Goal: Information Seeking & Learning: Learn about a topic

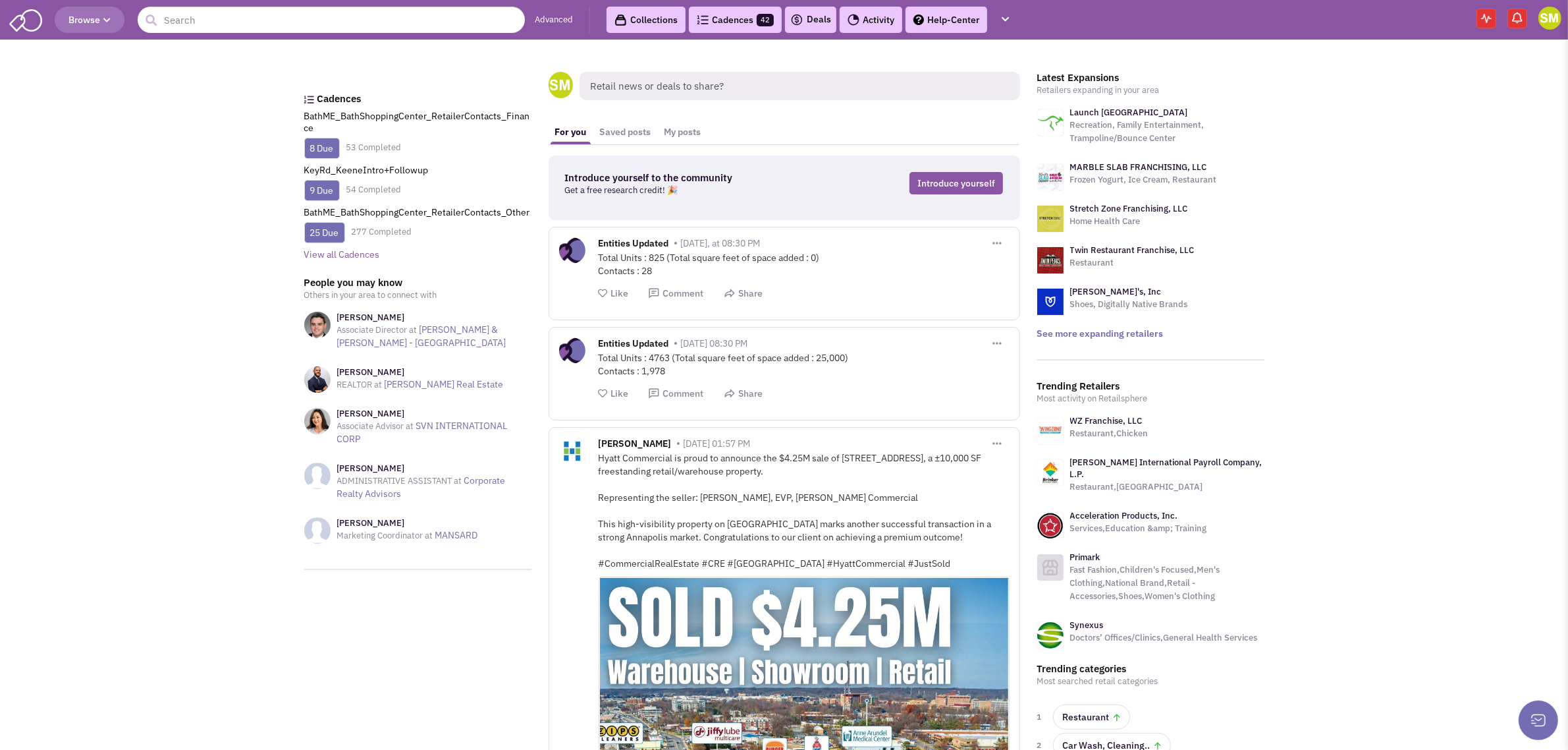
click at [563, 14] on link "Advanced" at bounding box center [554, 20] width 38 height 13
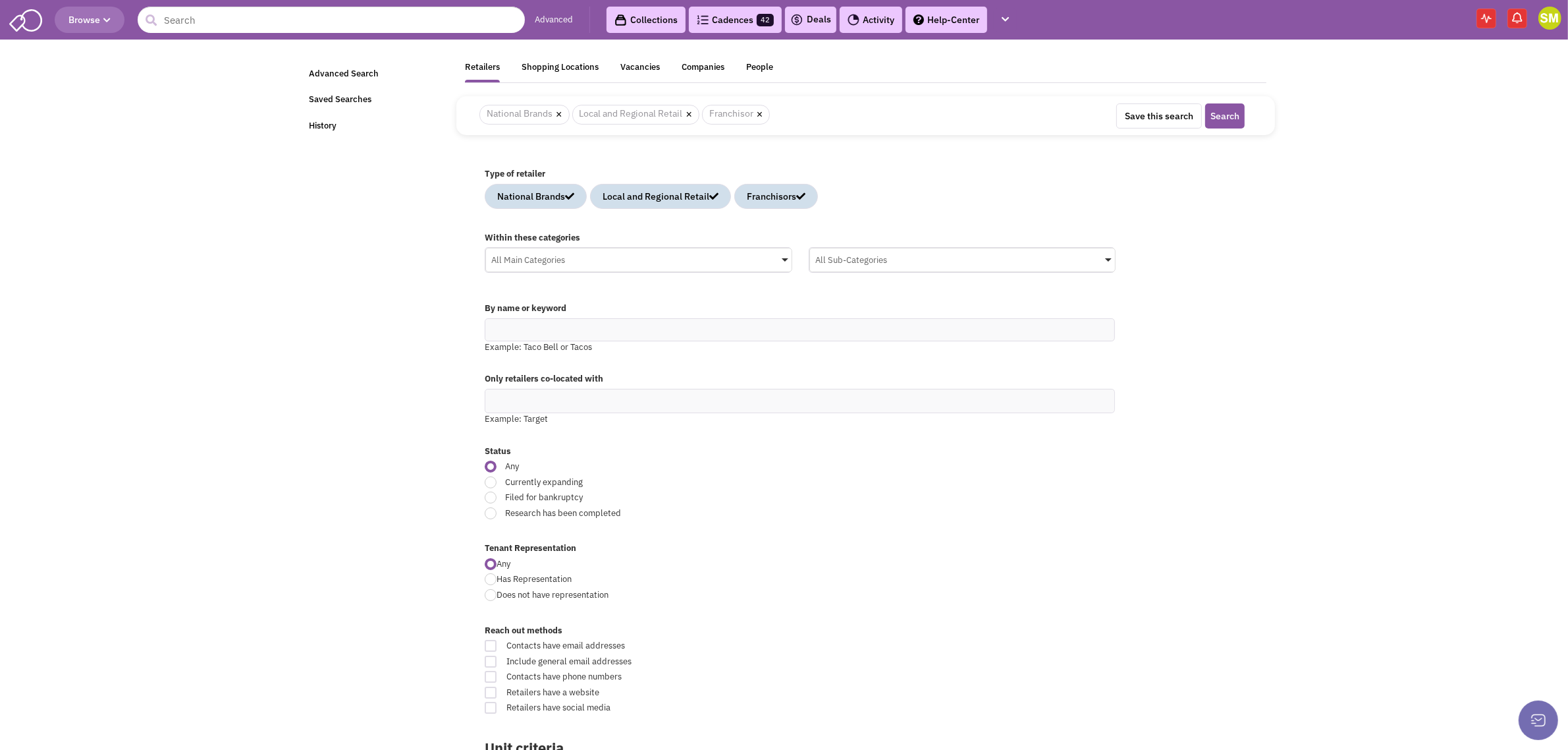
click at [691, 257] on div "All Main Categories" at bounding box center [639, 258] width 306 height 19
click at [0, 0] on input "All Main Categories No results found Main Category Select All Auto Beauty Healt…" at bounding box center [0, 0] width 0 height 0
click at [498, 333] on span at bounding box center [498, 325] width 23 height 24
click at [498, 295] on input "All Main Categories No results found Main Category Select All Auto Beauty Healt…" at bounding box center [638, 286] width 295 height 19
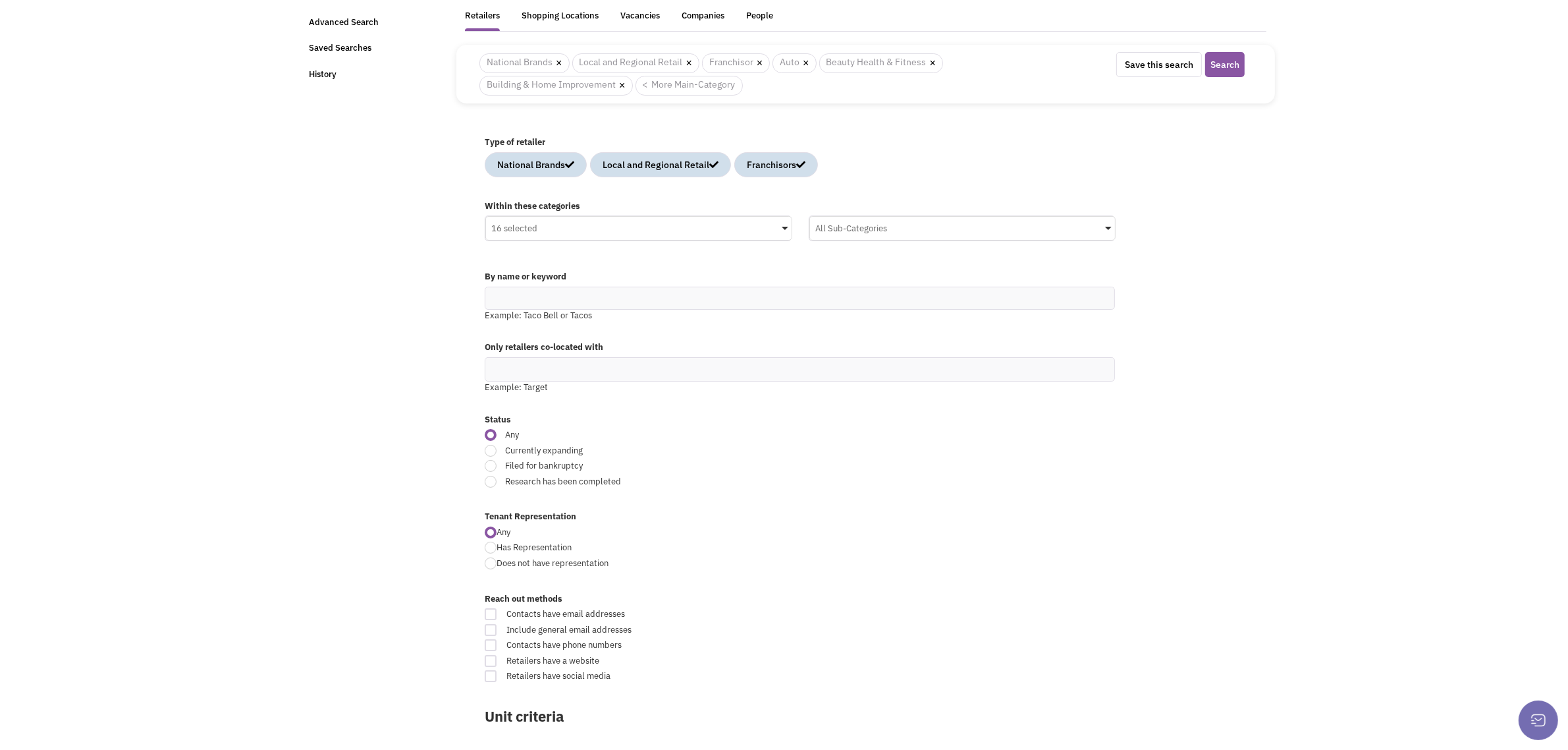
scroll to position [165, 0]
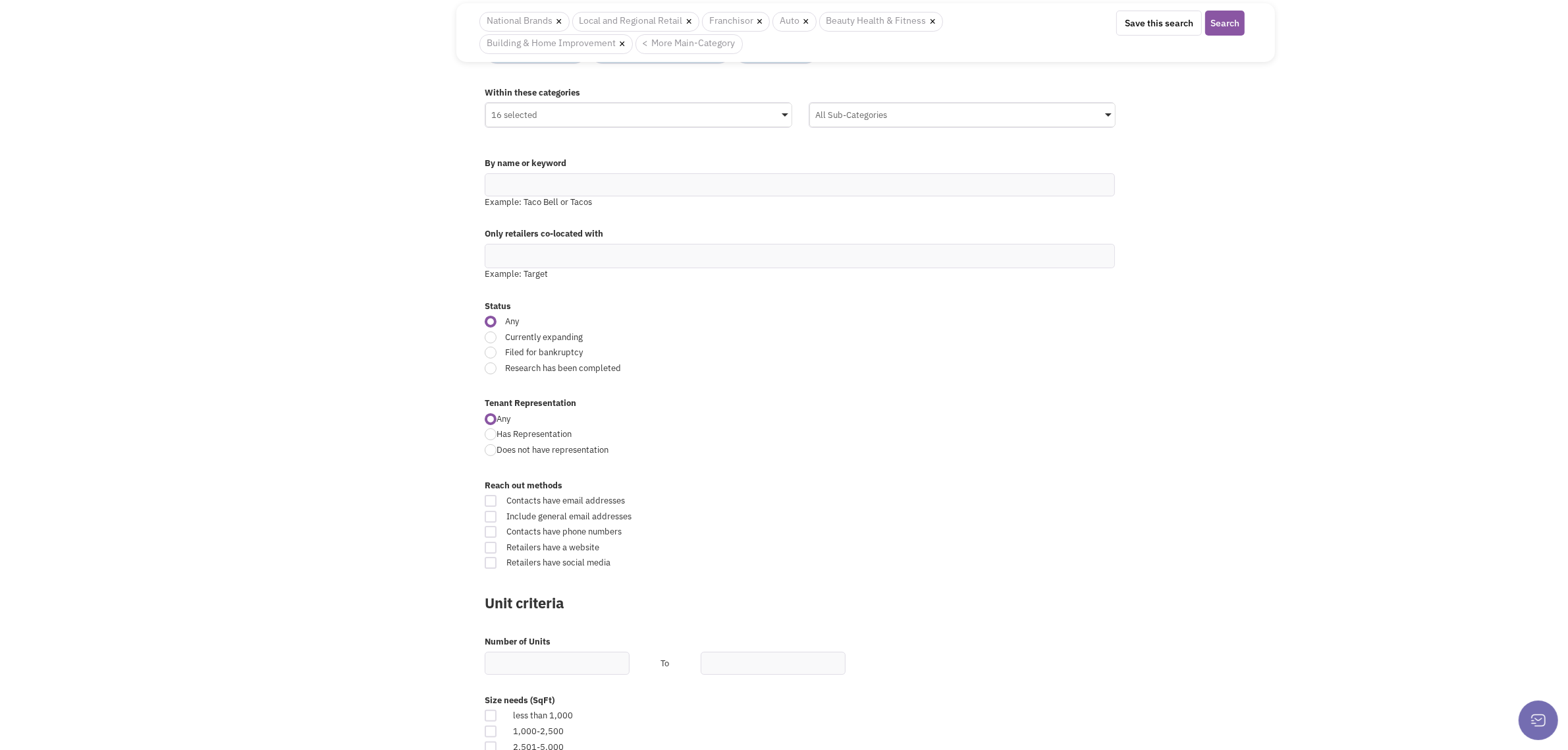
click at [488, 339] on div at bounding box center [491, 337] width 12 height 12
click at [906, 339] on input "Currently expanding" at bounding box center [910, 338] width 9 height 9
radio input "true"
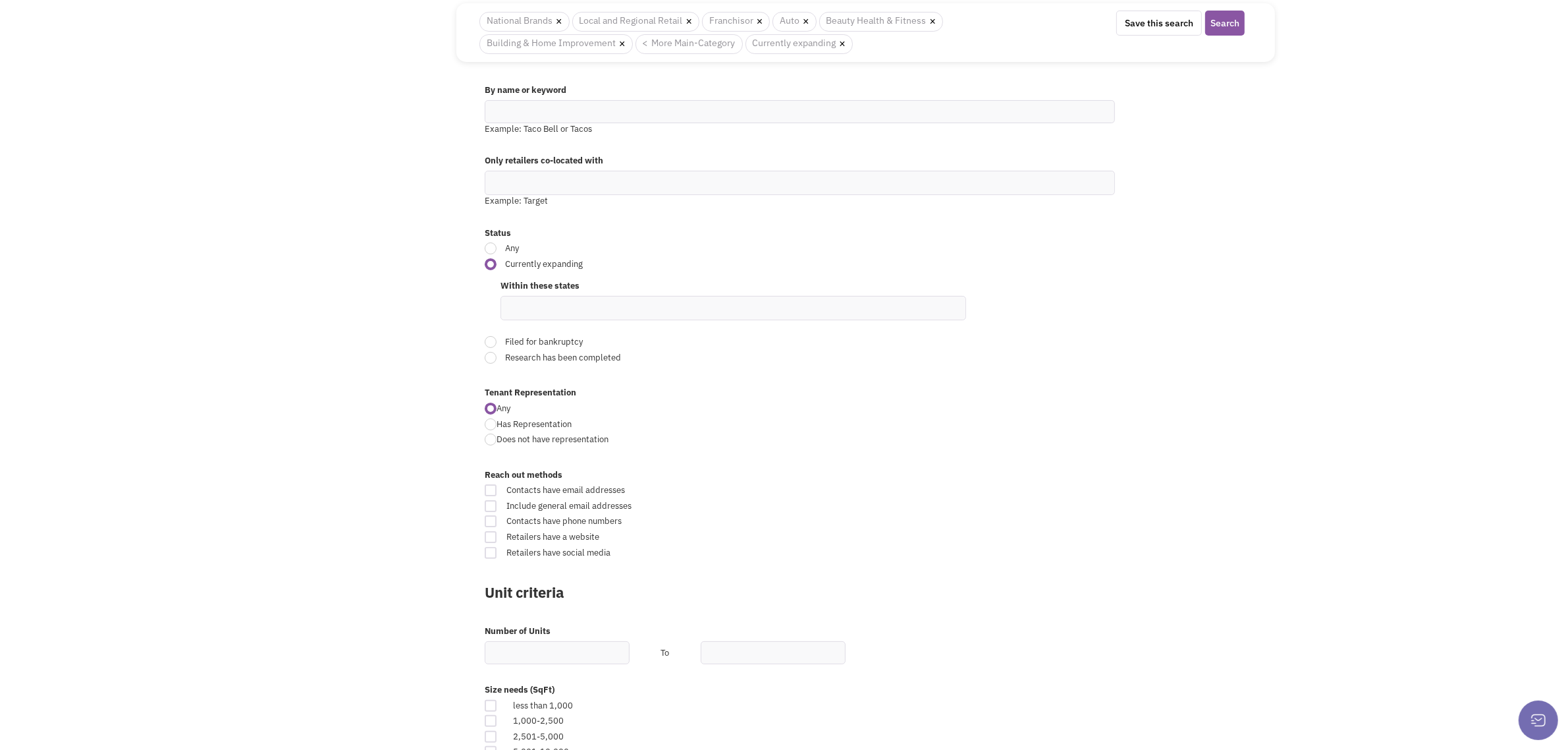
scroll to position [329, 0]
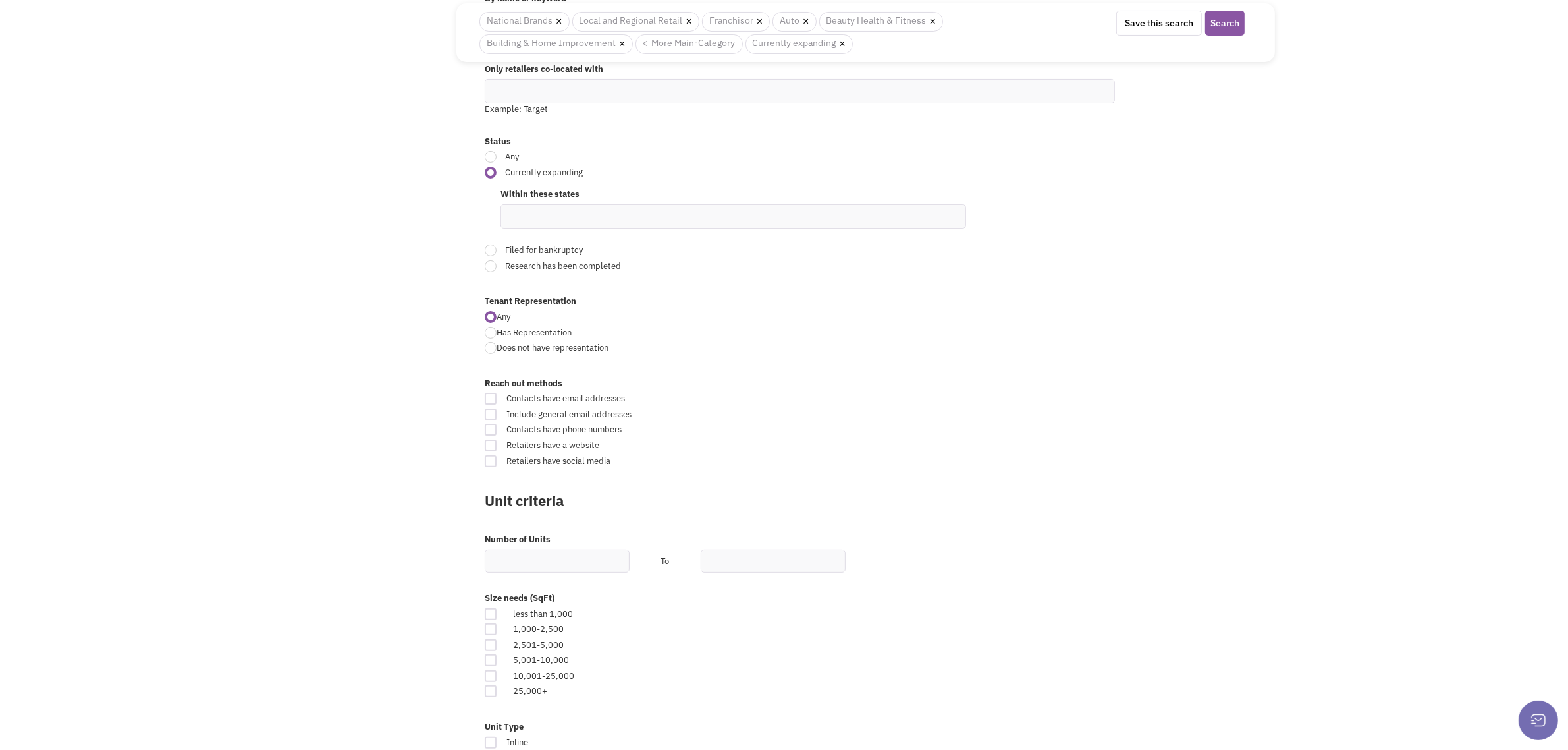
click at [561, 214] on ul at bounding box center [733, 216] width 464 height 23
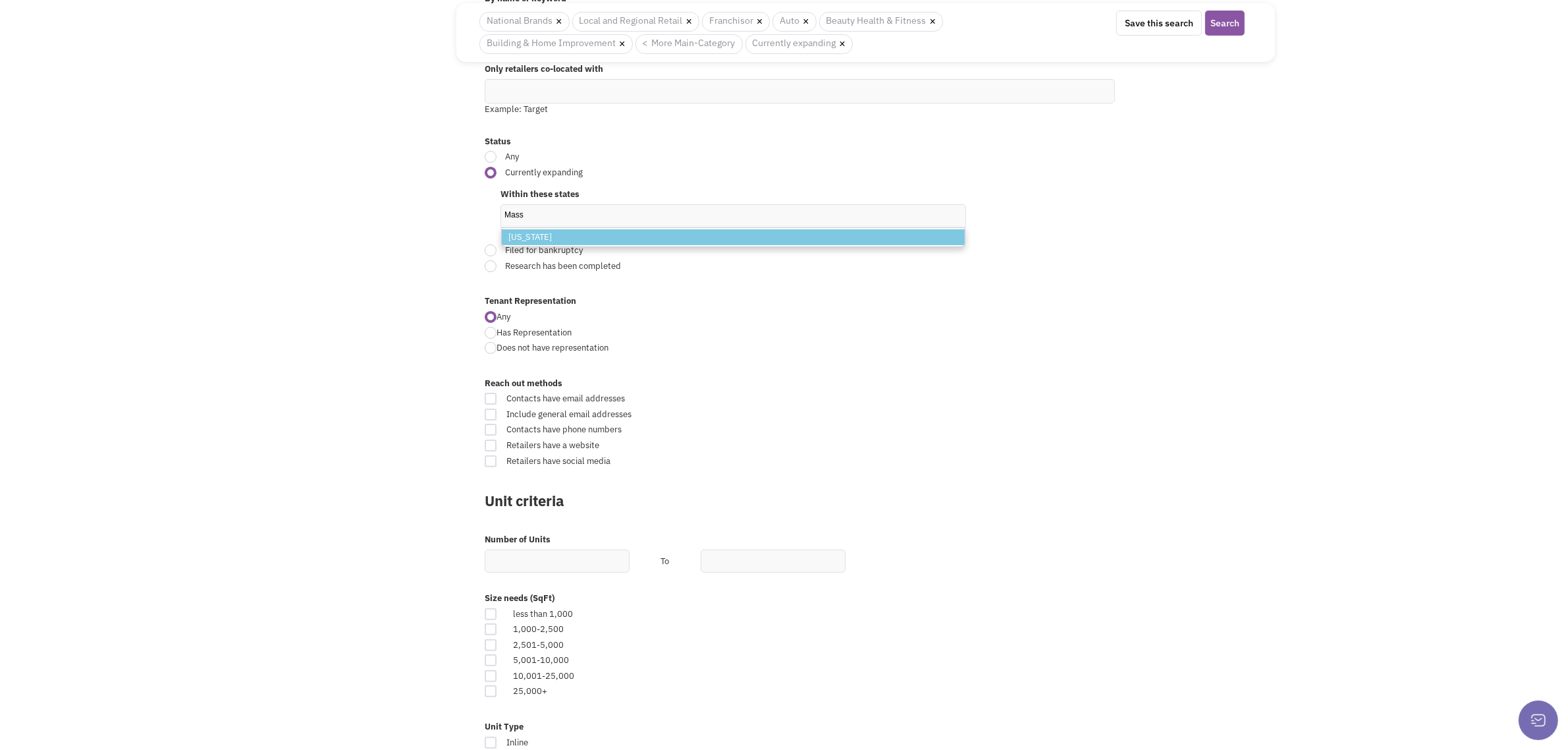
type input "Mass"
click at [599, 238] on li "Massachusetts" at bounding box center [733, 237] width 463 height 17
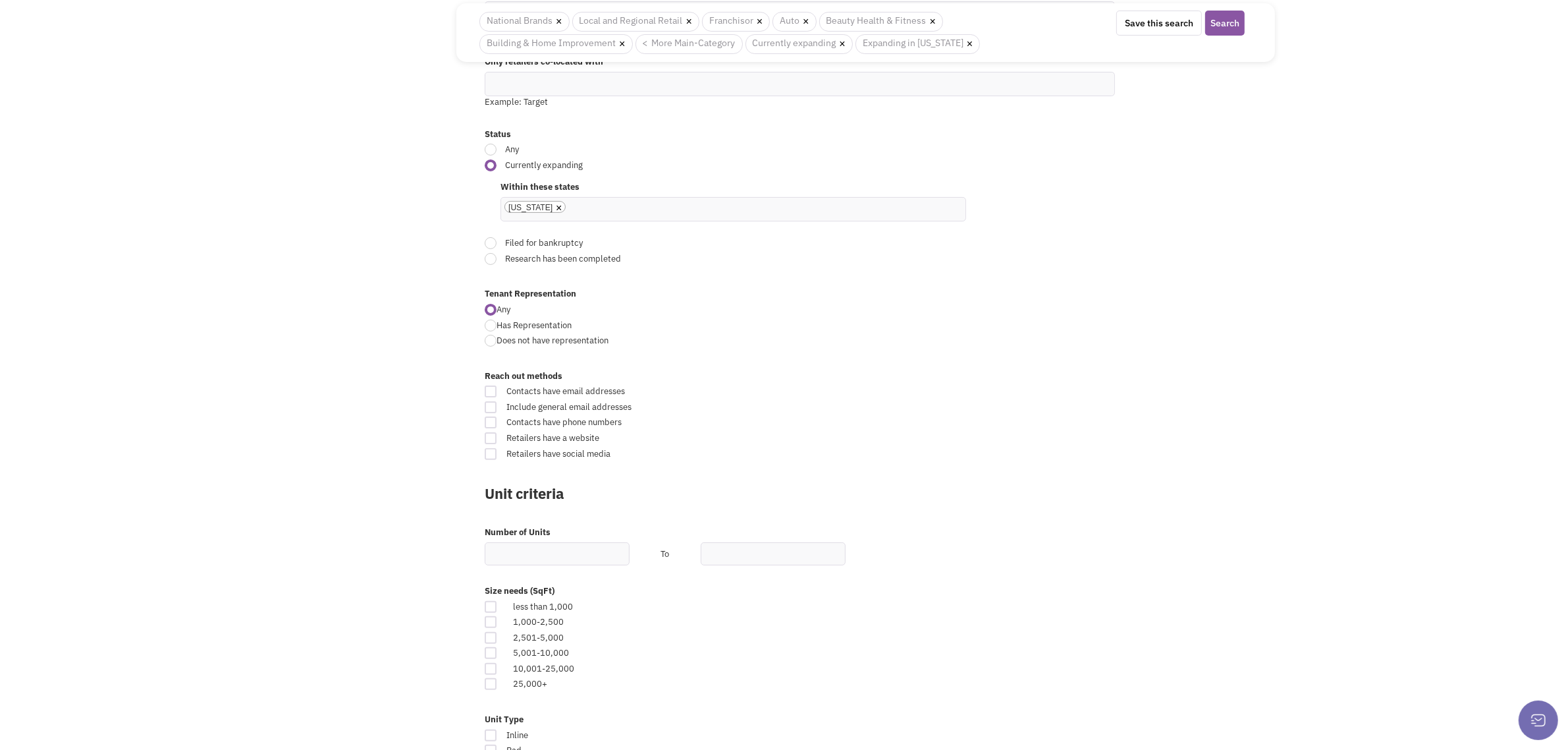
scroll to position [335, 0]
click at [1216, 23] on button "Search" at bounding box center [1225, 23] width 40 height 25
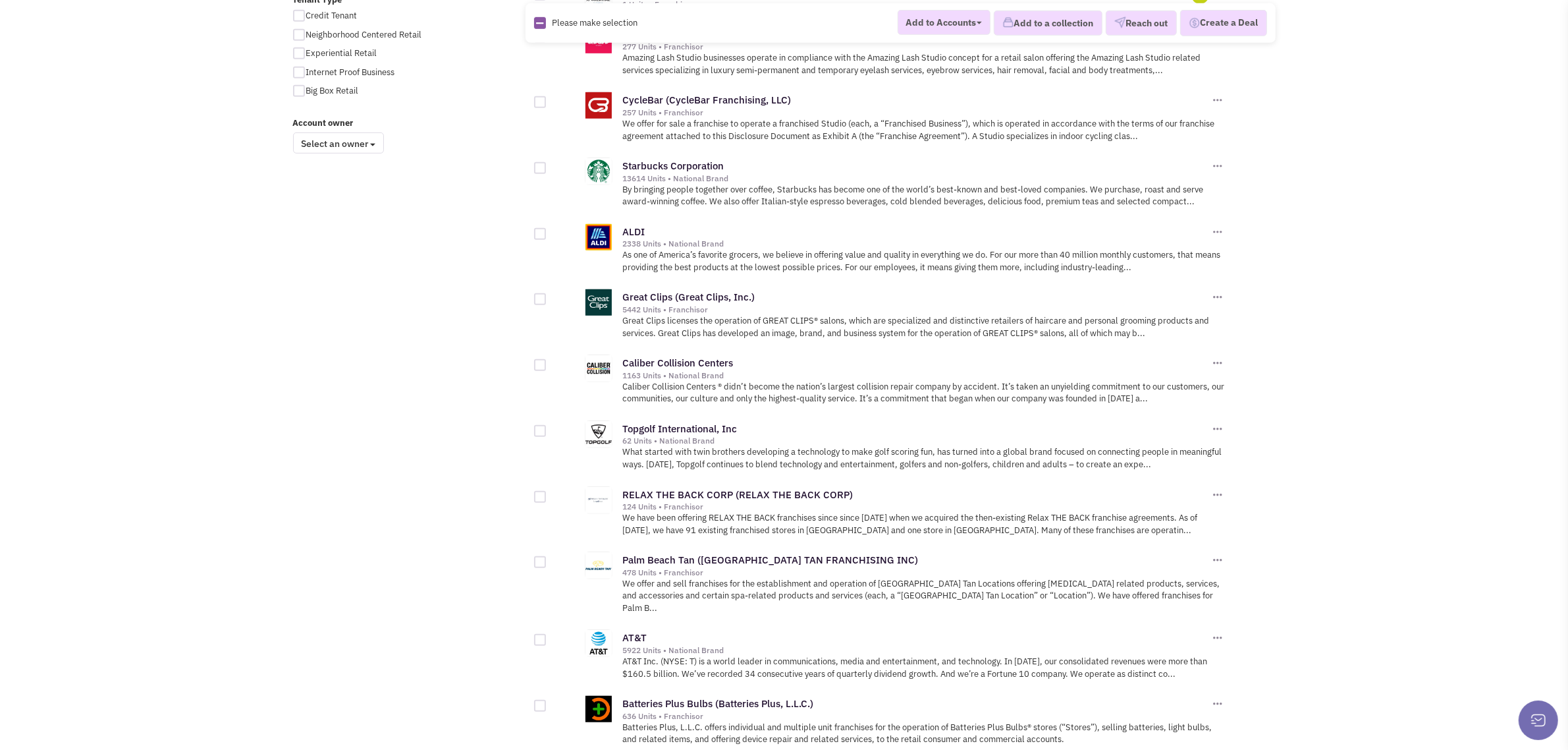
scroll to position [1259, 0]
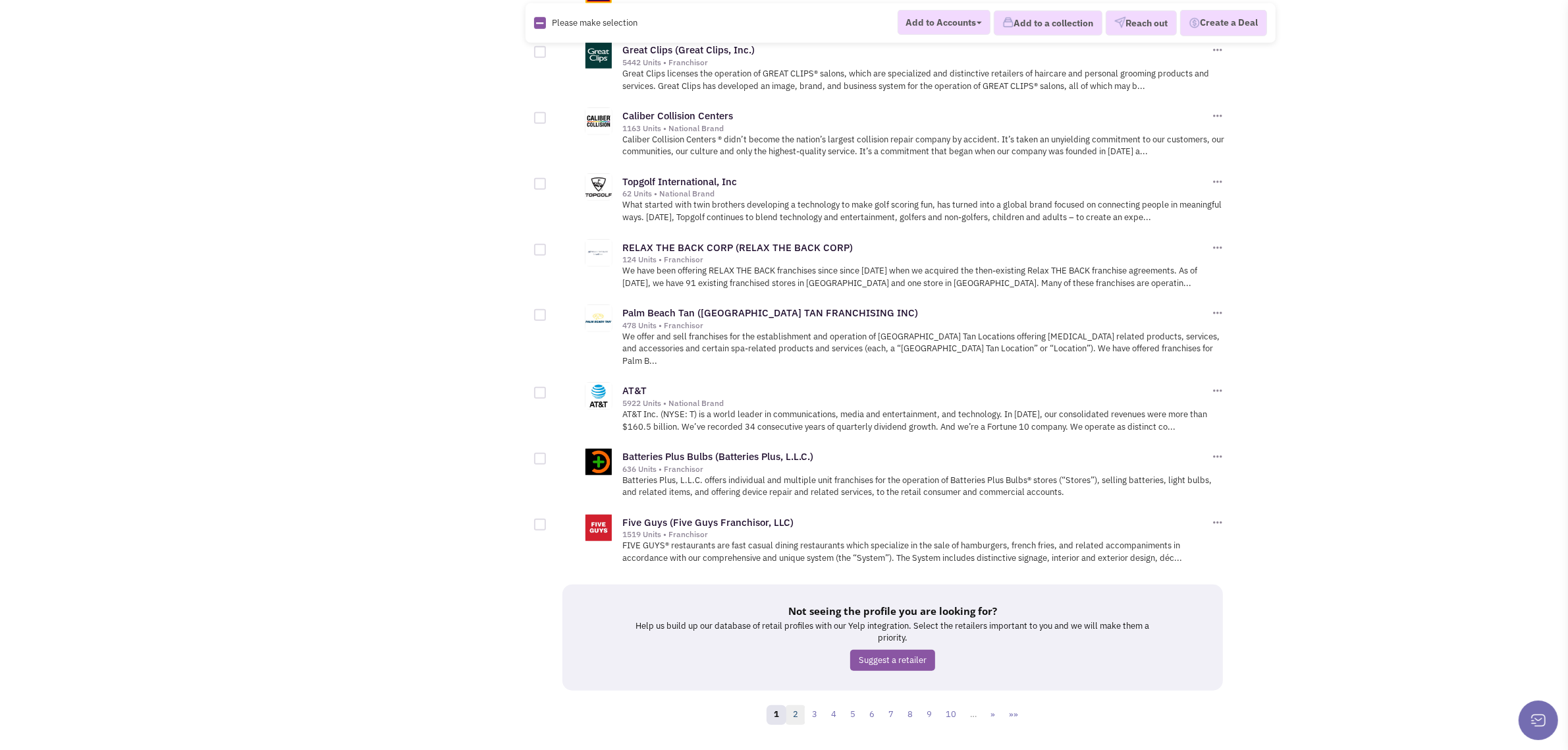
click at [802, 705] on link "2" at bounding box center [795, 714] width 19 height 19
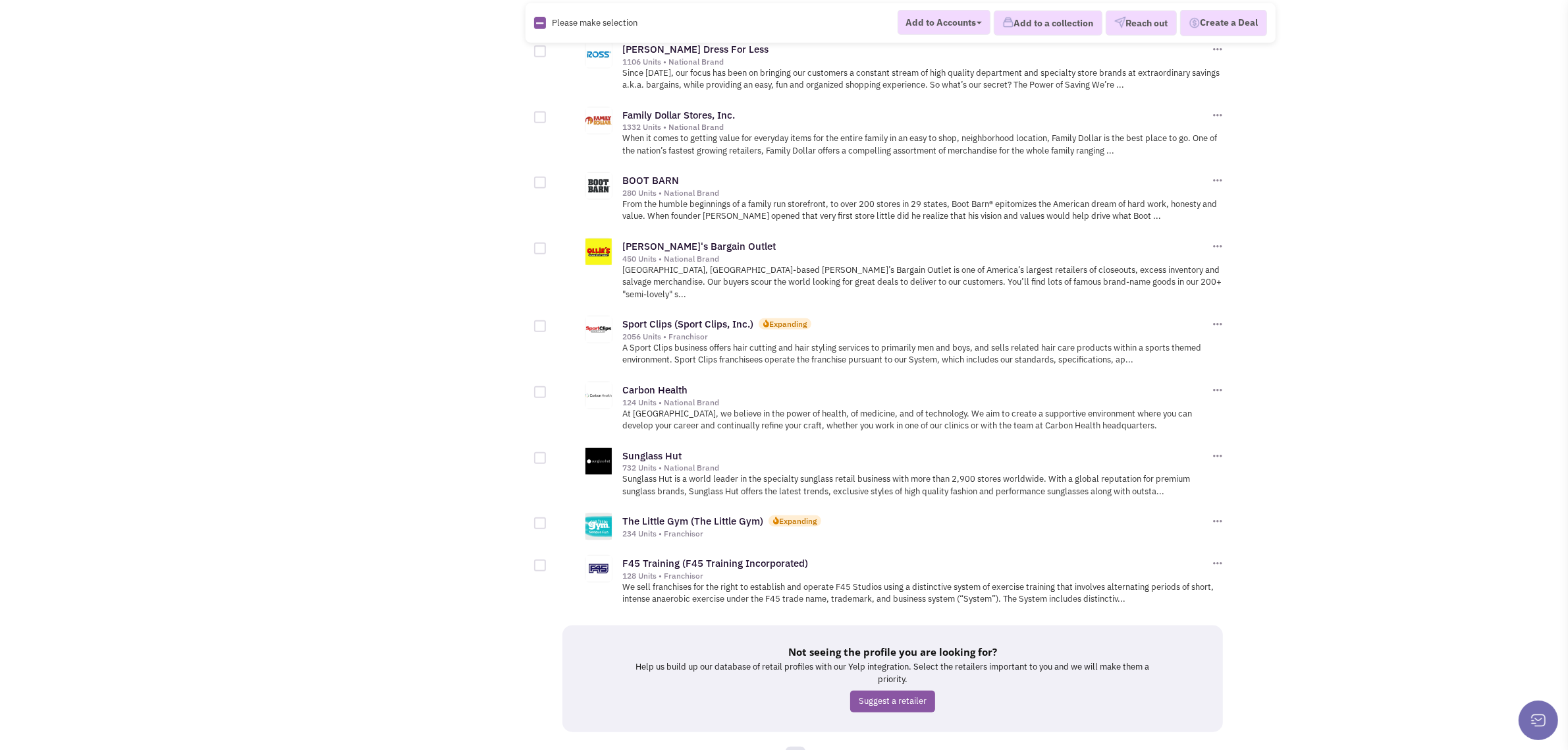
scroll to position [1305, 0]
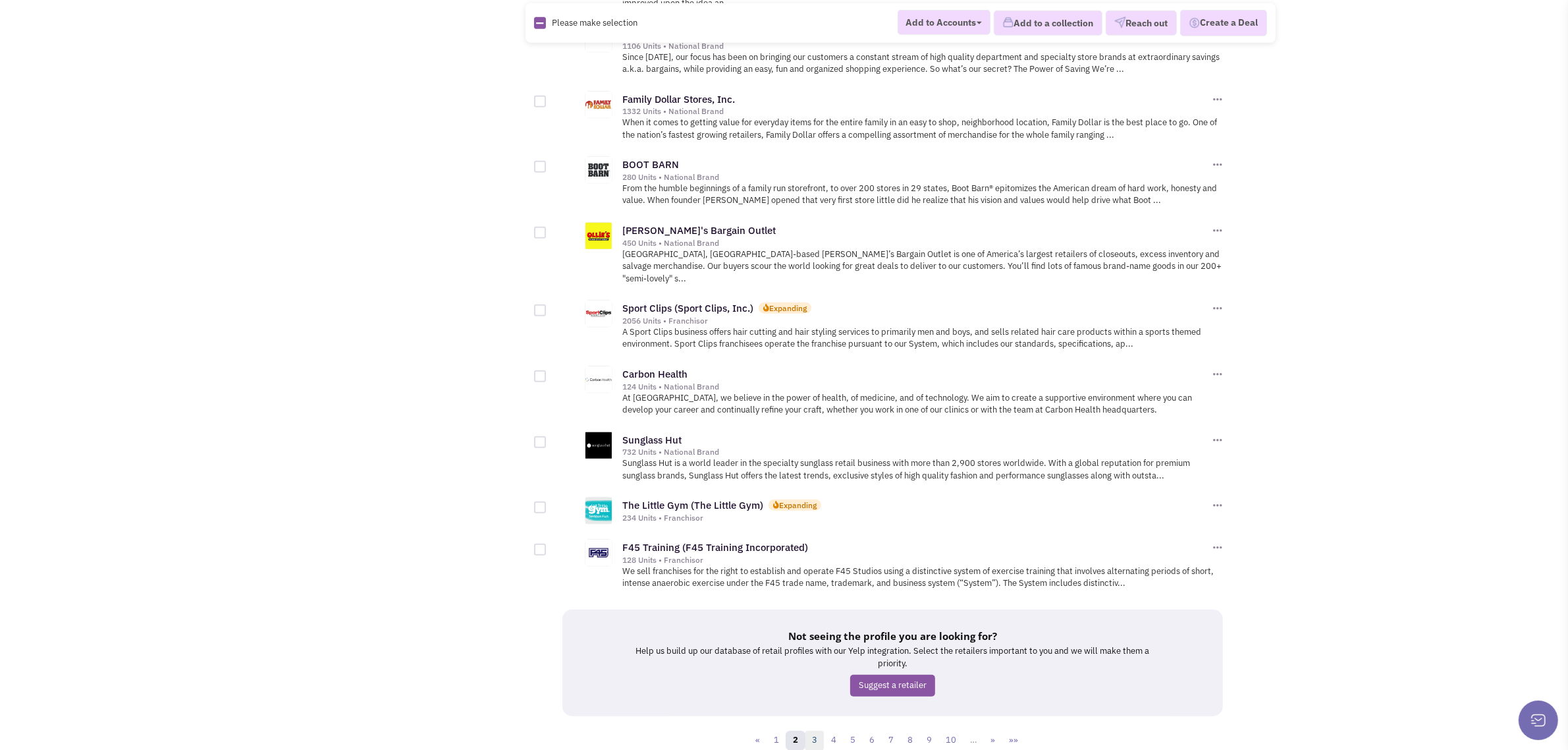
click at [818, 731] on link "3" at bounding box center [814, 740] width 19 height 19
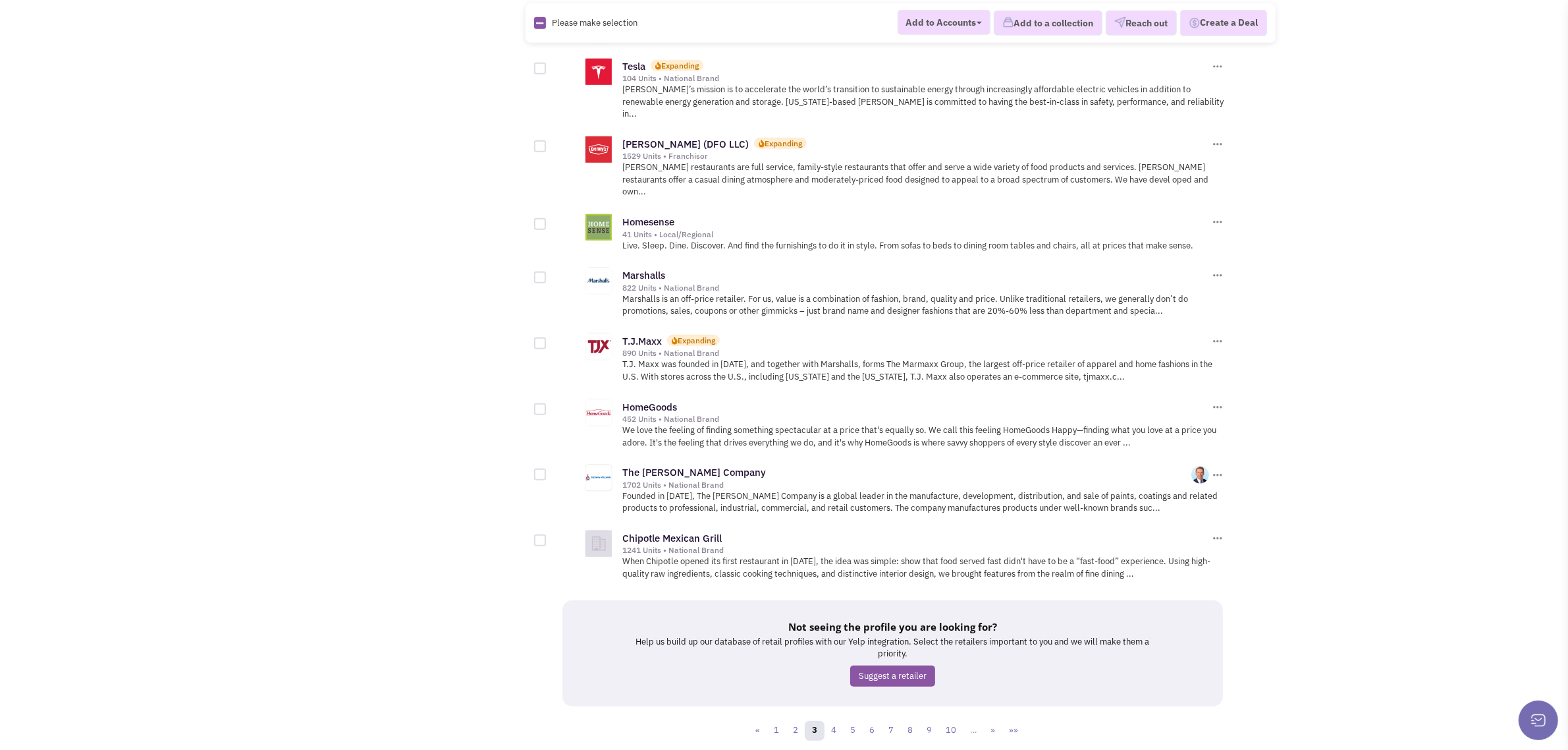
scroll to position [1200, 0]
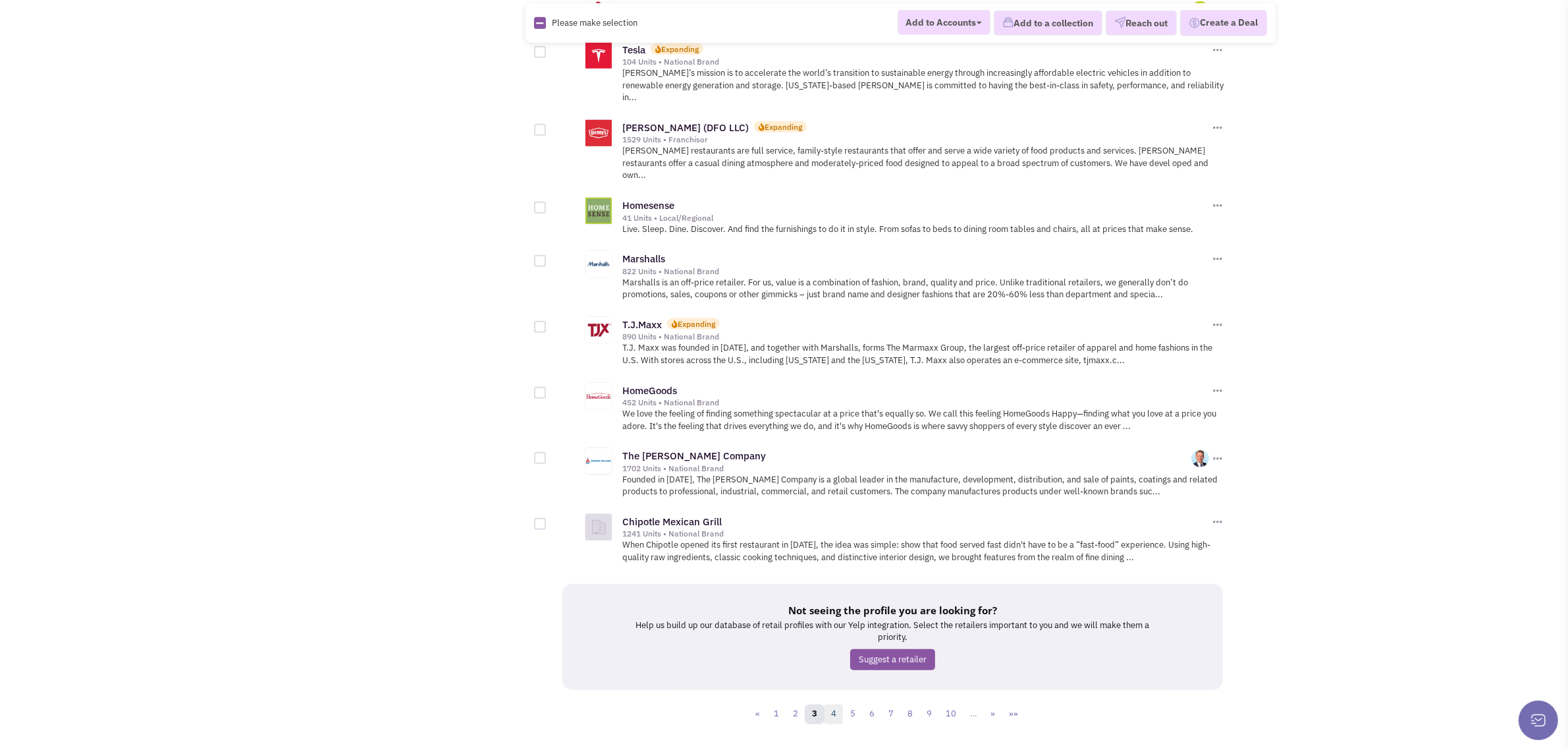
click at [837, 704] on link "4" at bounding box center [833, 714] width 19 height 19
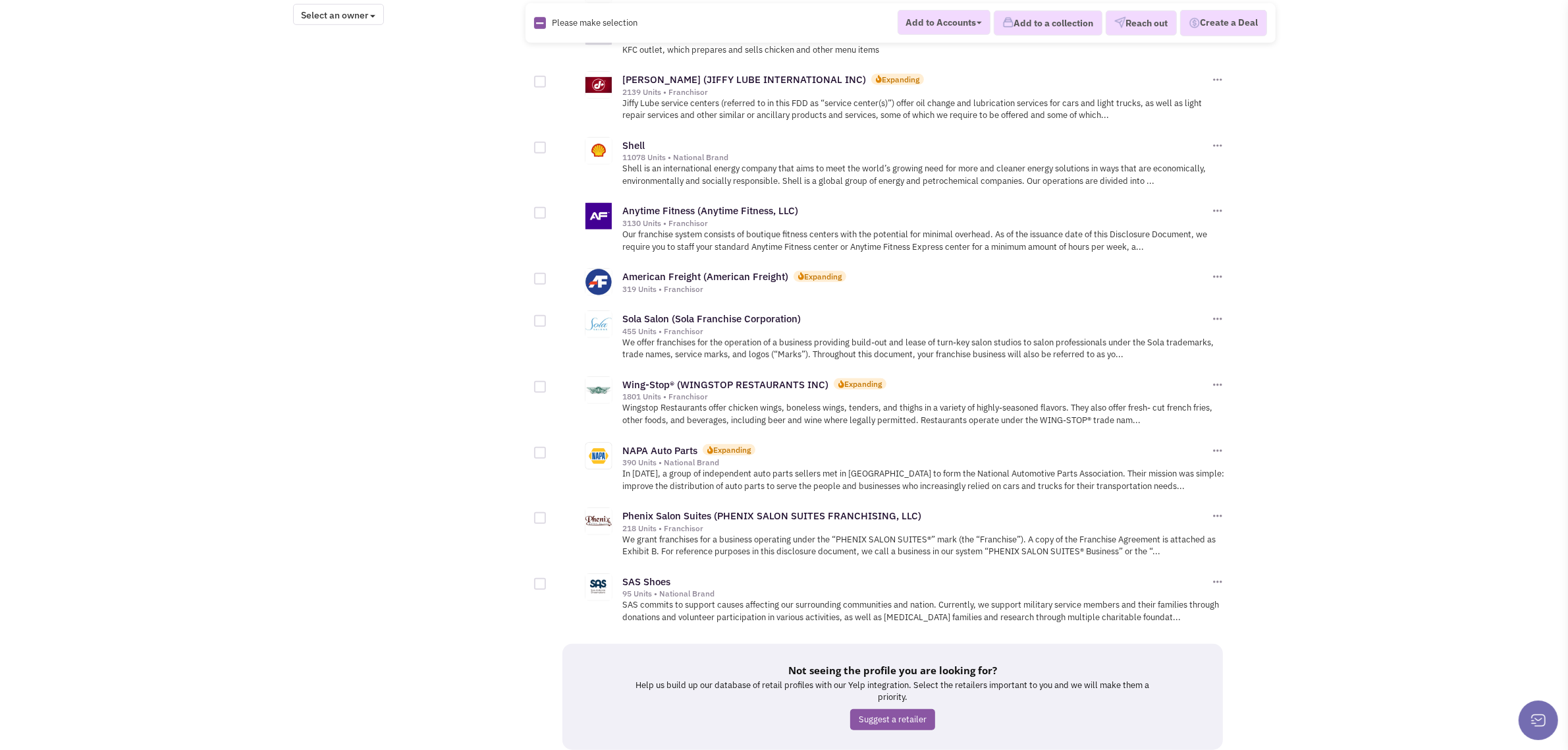
scroll to position [1200, 0]
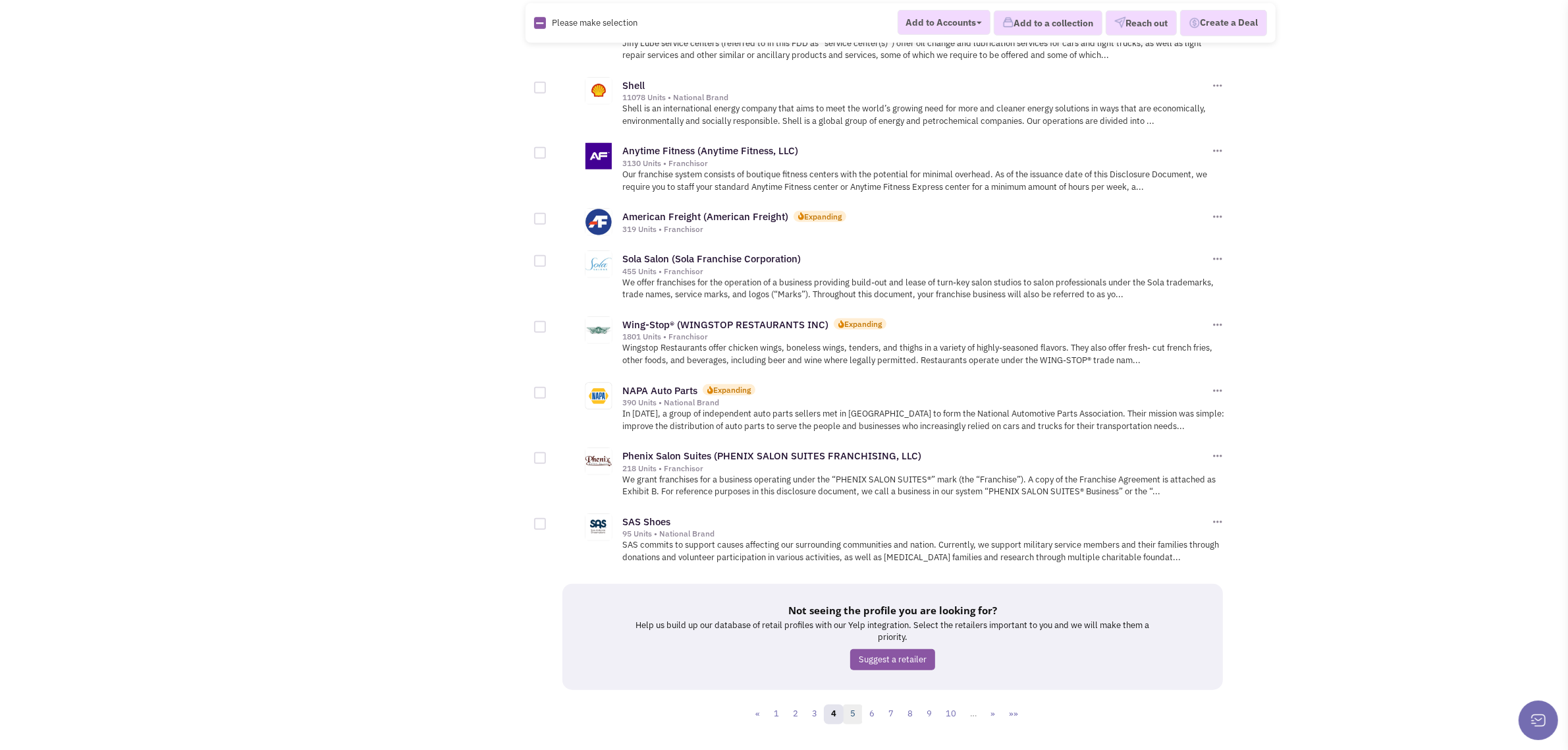
click at [851, 704] on link "5" at bounding box center [853, 714] width 19 height 19
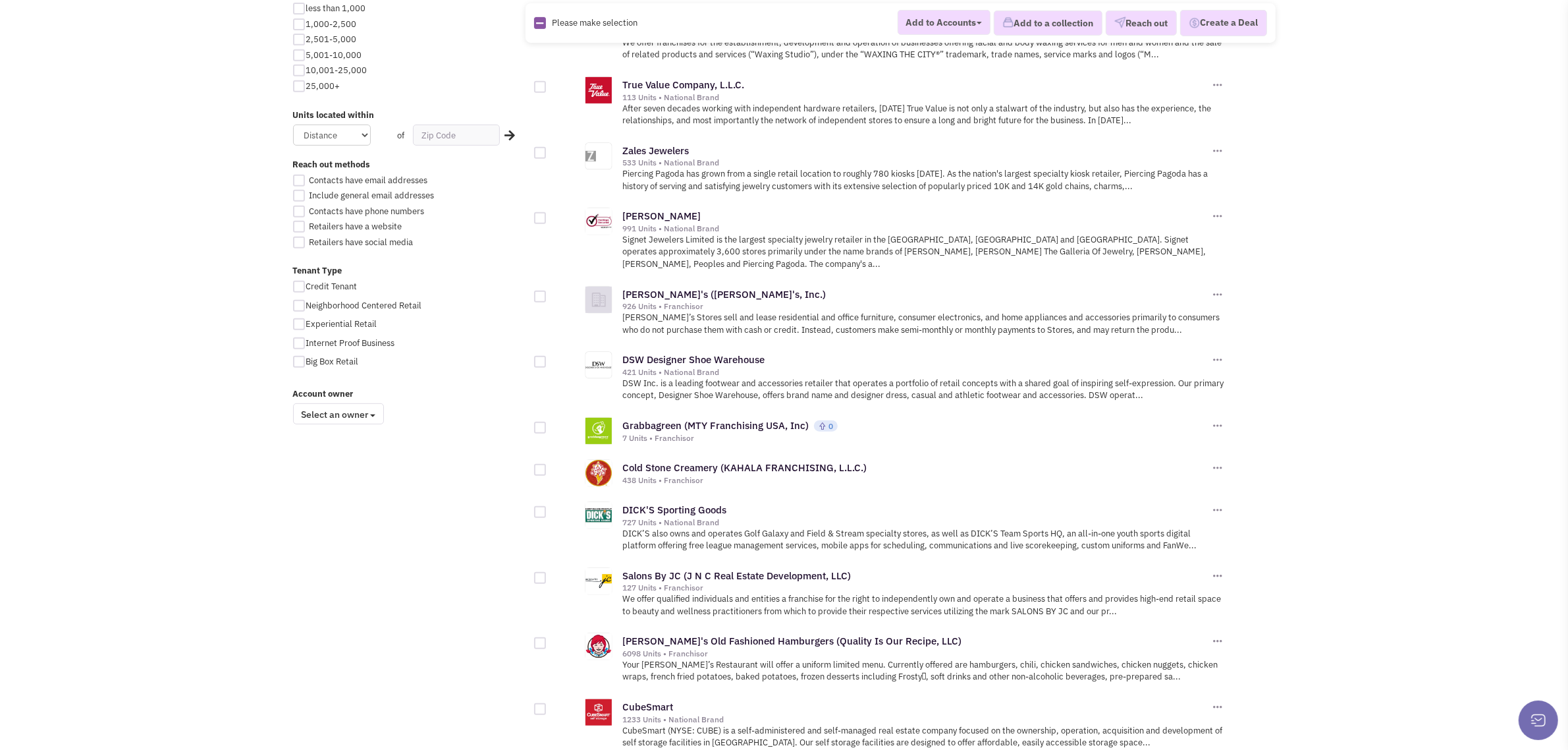
scroll to position [1166, 0]
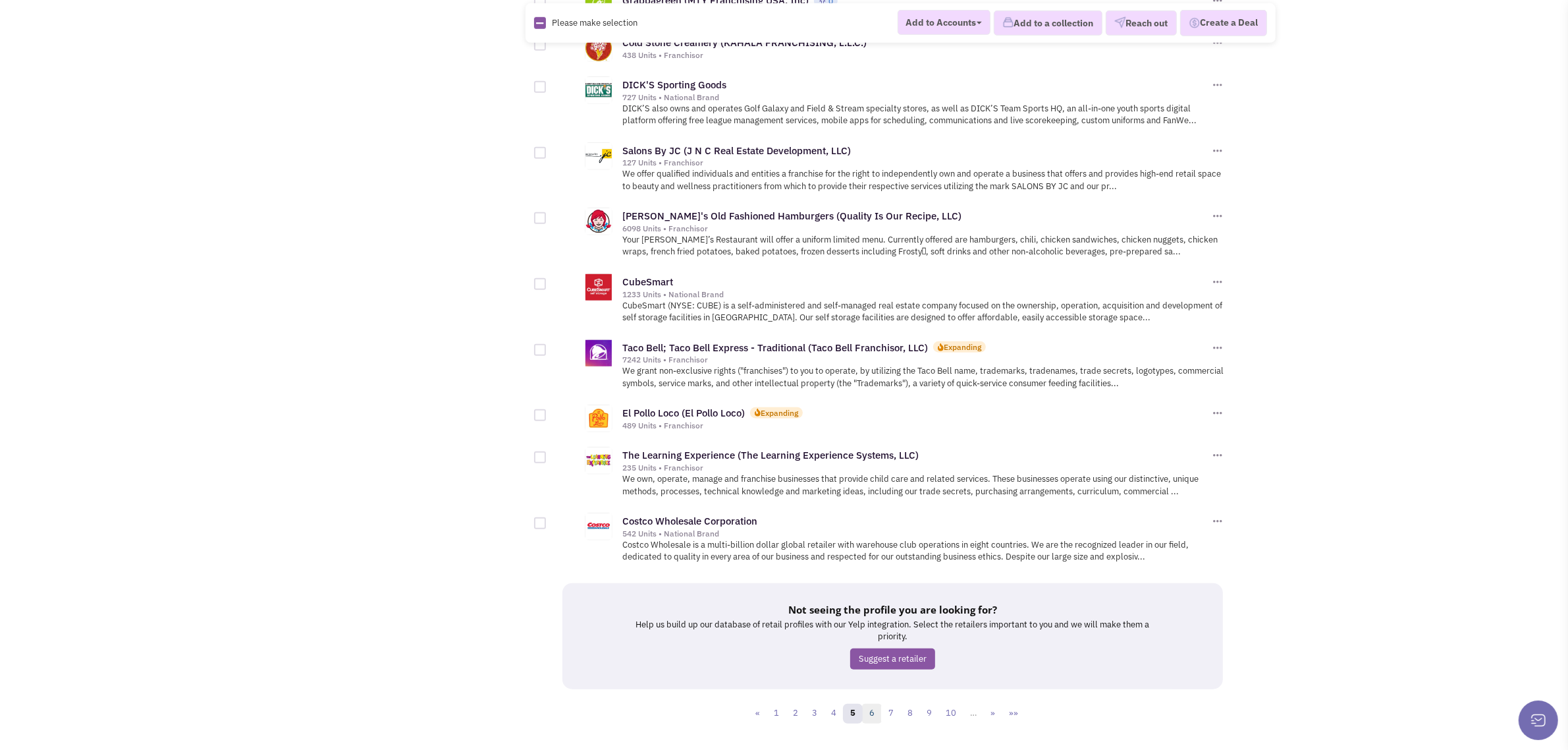
click at [874, 704] on link "6" at bounding box center [871, 713] width 19 height 19
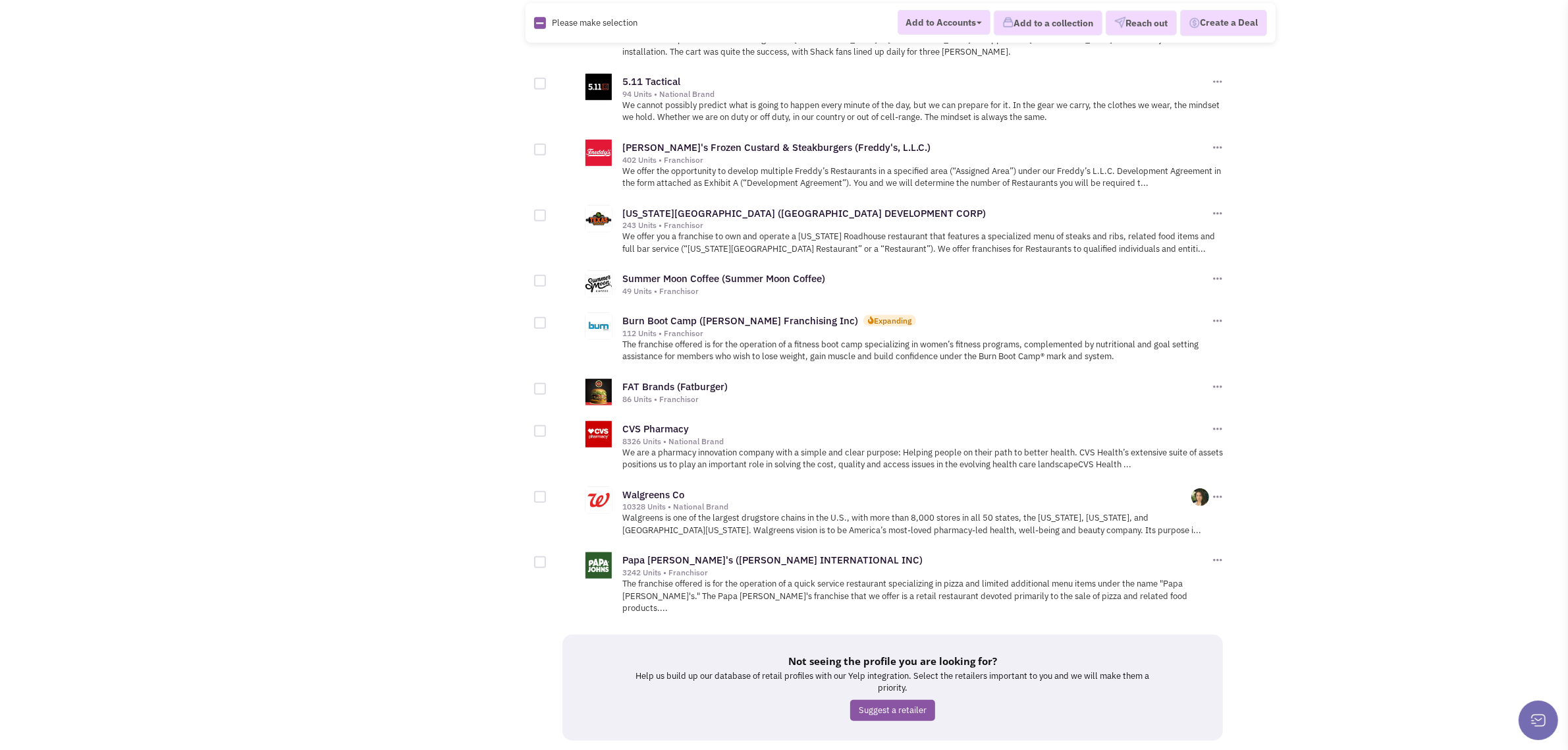
scroll to position [1282, 0]
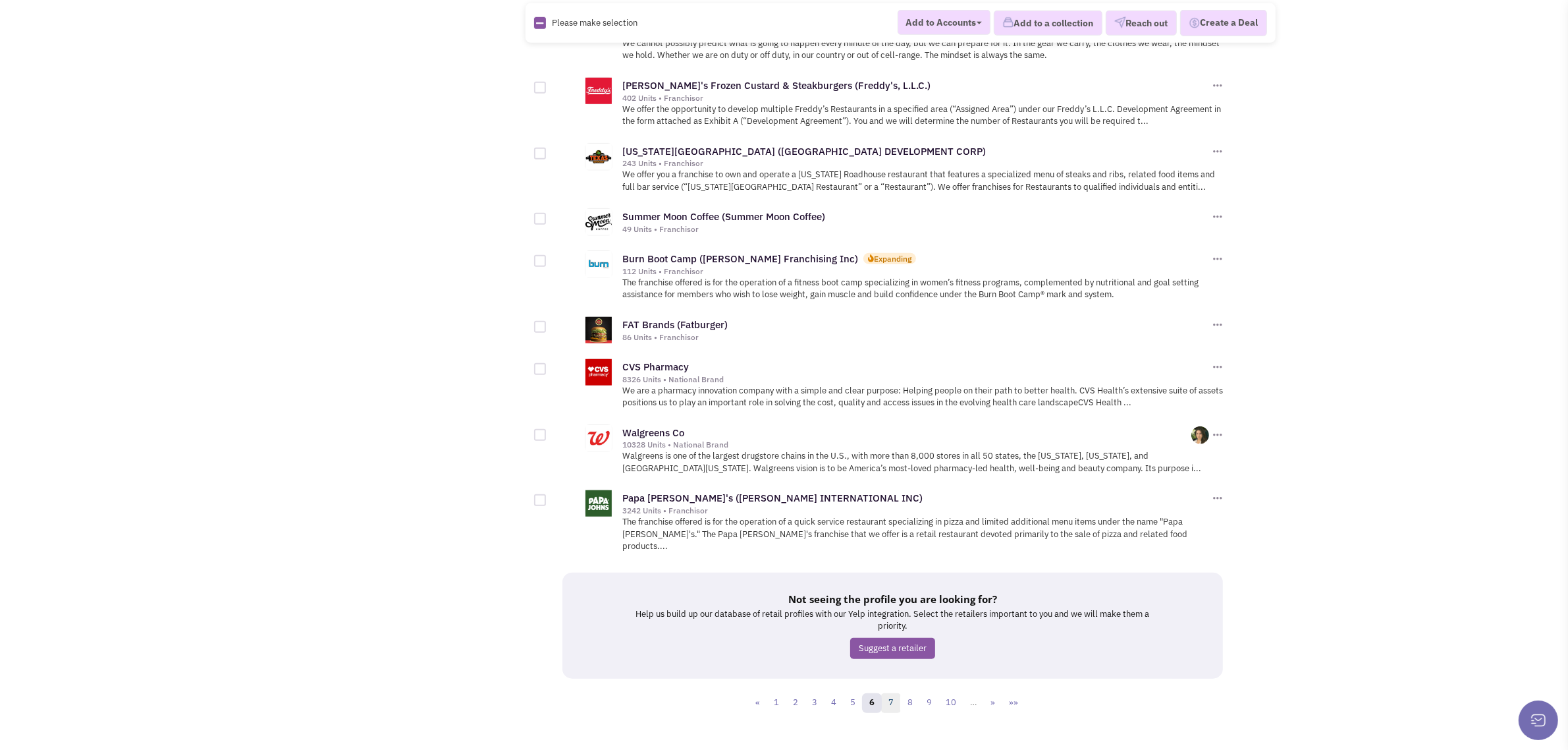
click at [899, 693] on link "7" at bounding box center [891, 702] width 19 height 19
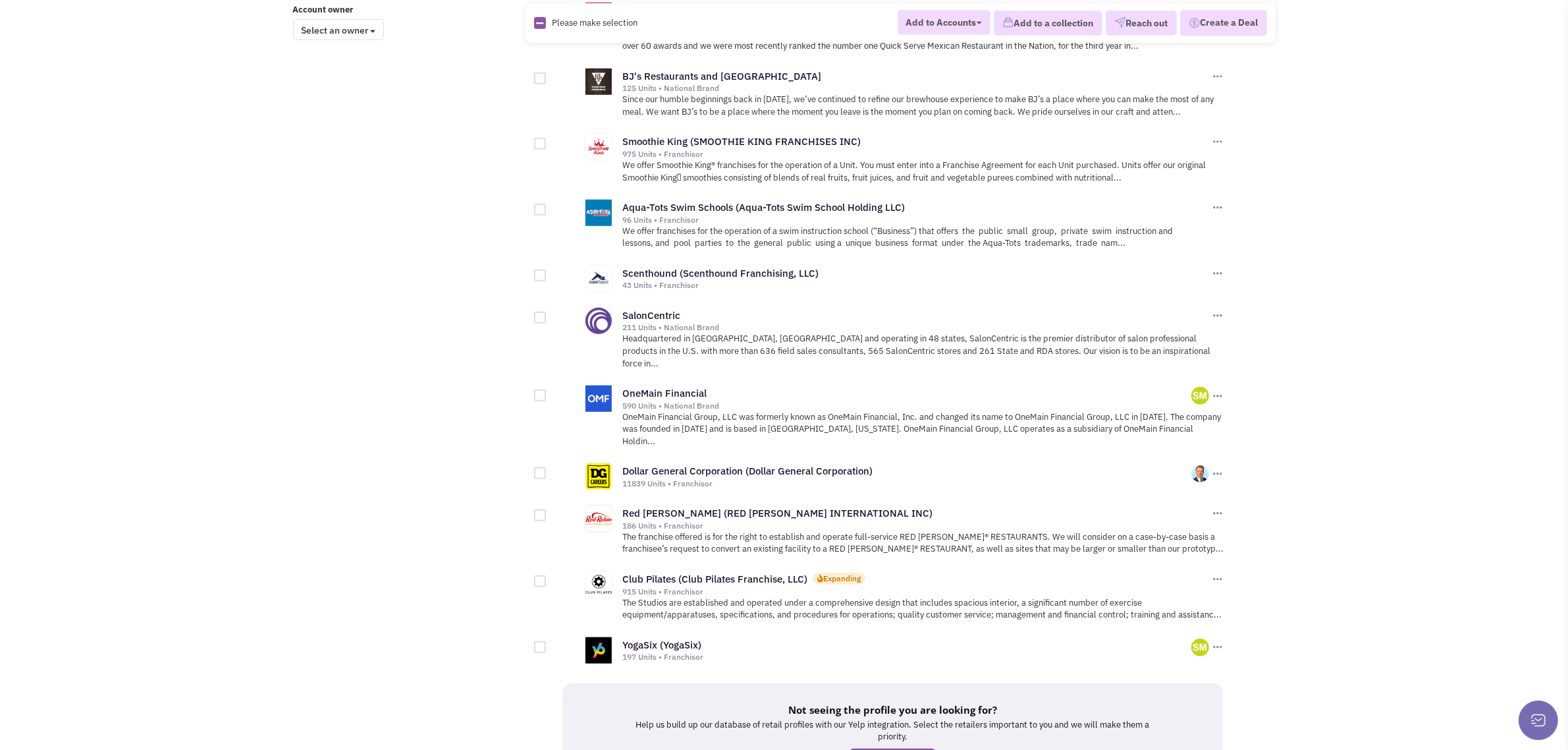
scroll to position [1213, 0]
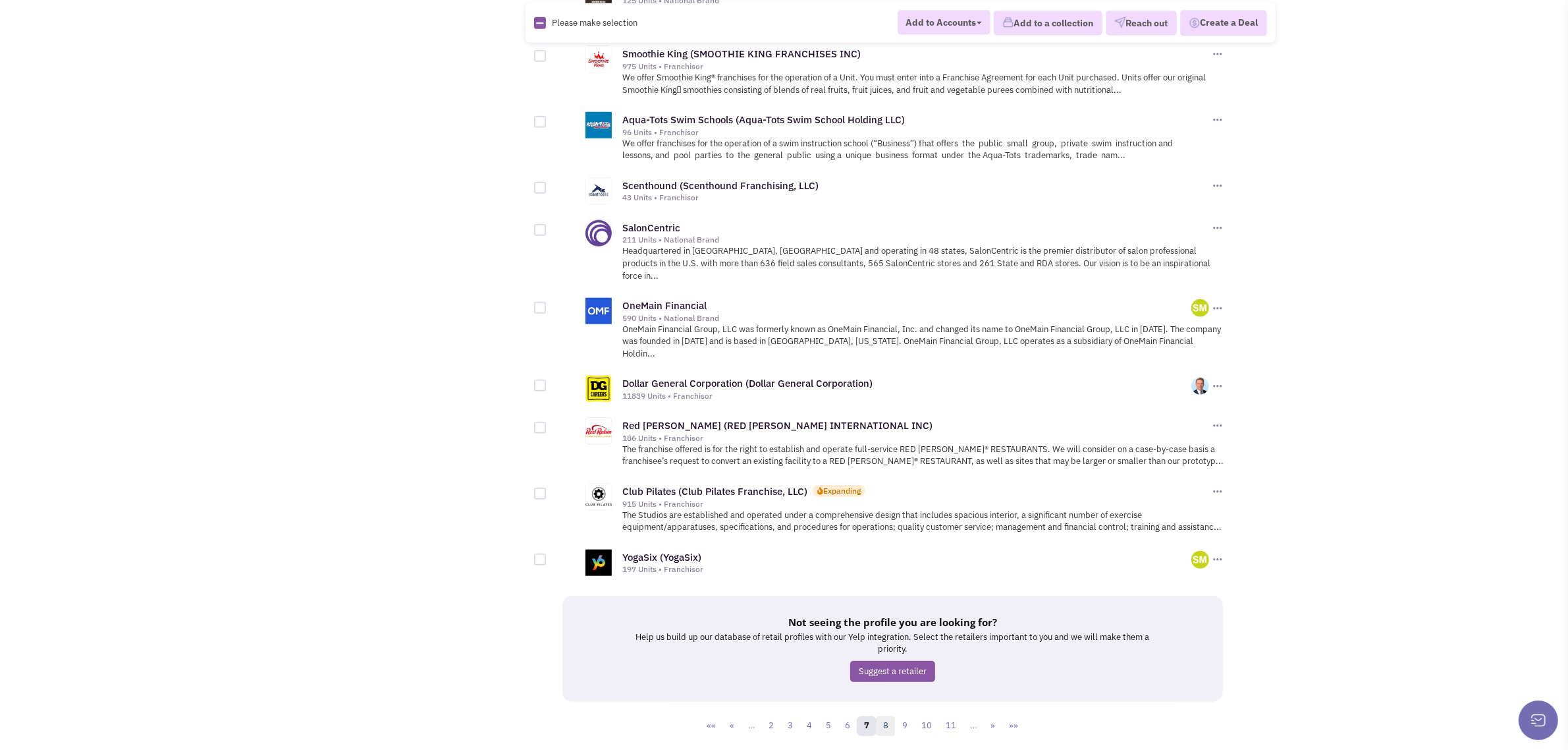
click at [890, 716] on link "8" at bounding box center [885, 726] width 19 height 19
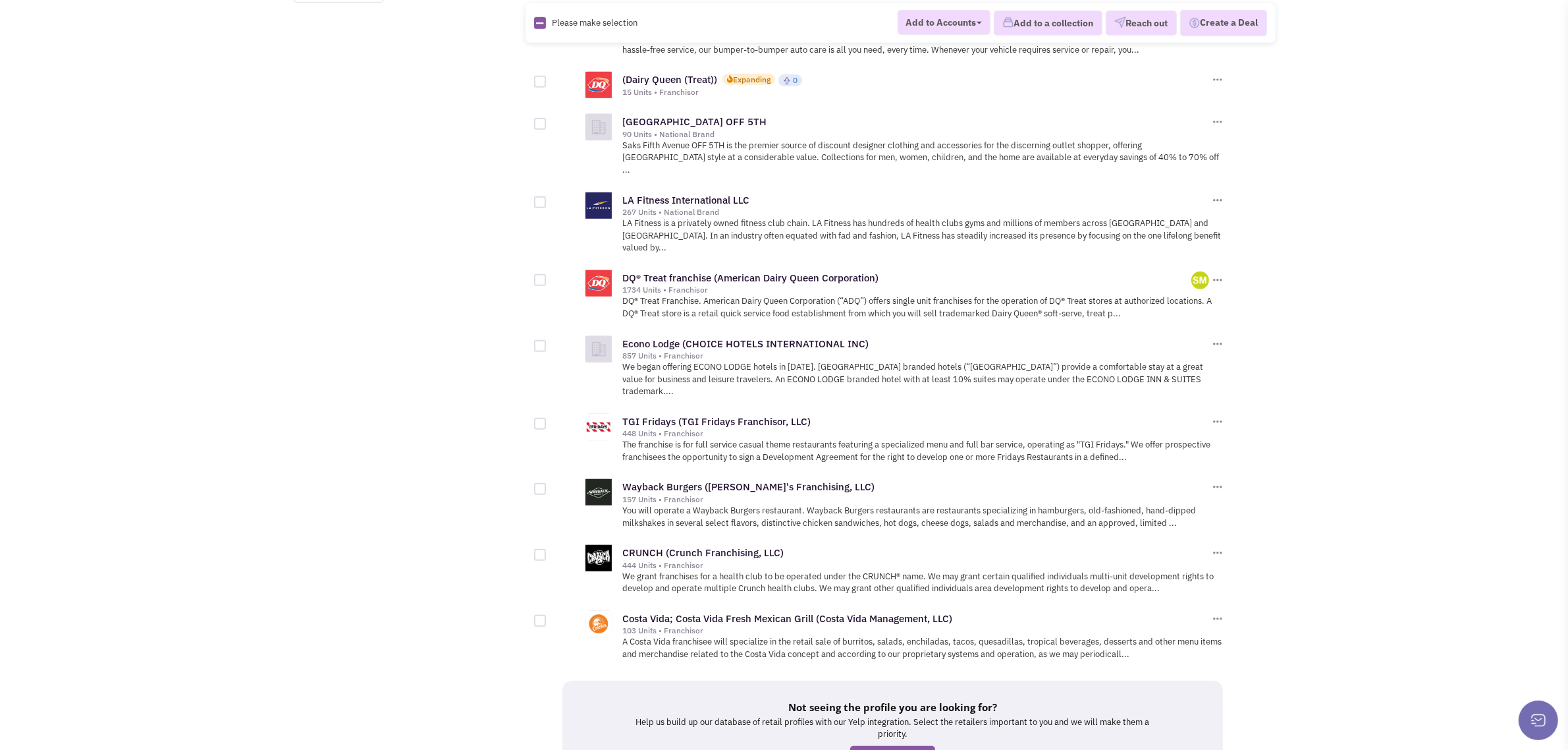
scroll to position [1247, 0]
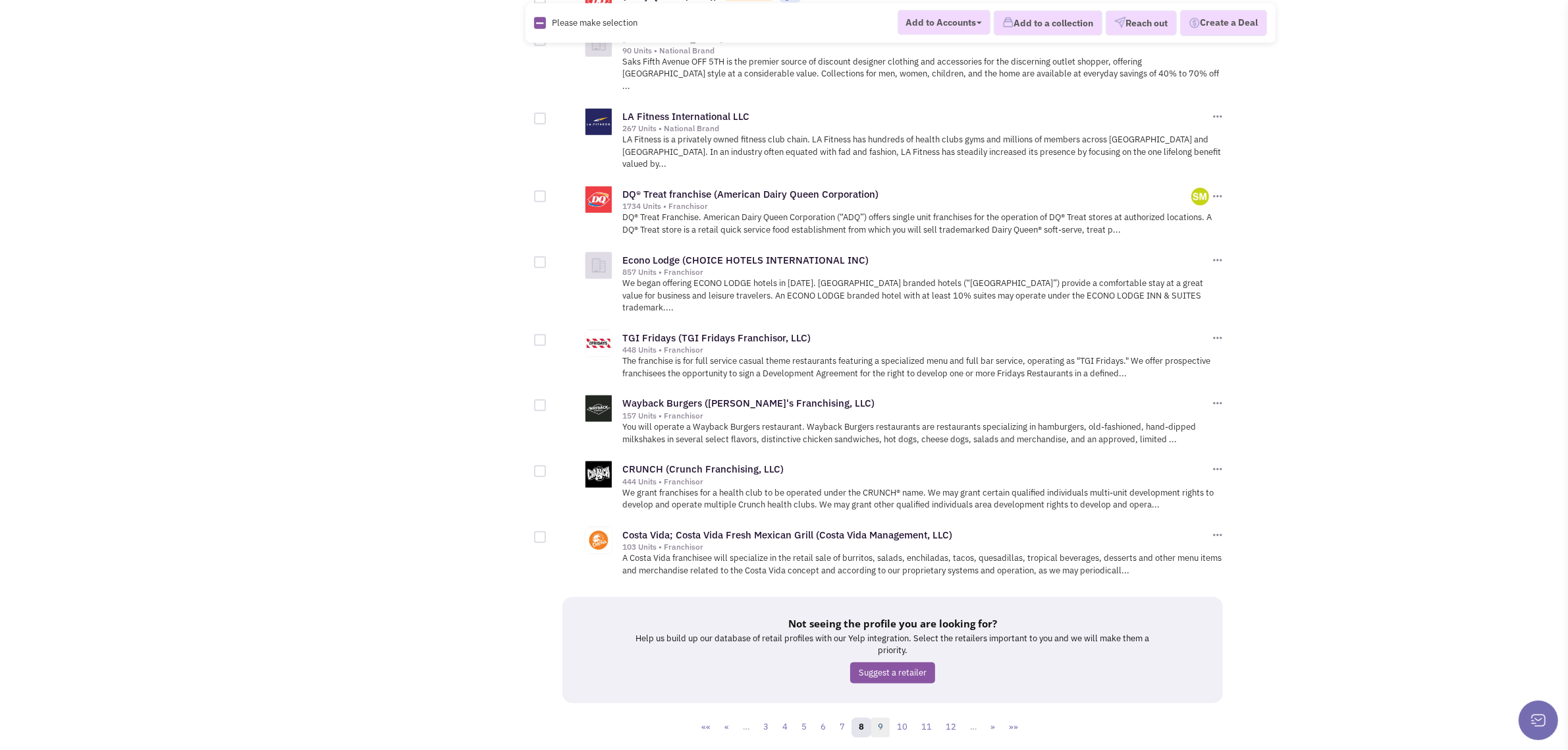
click at [886, 718] on link "9" at bounding box center [880, 727] width 19 height 19
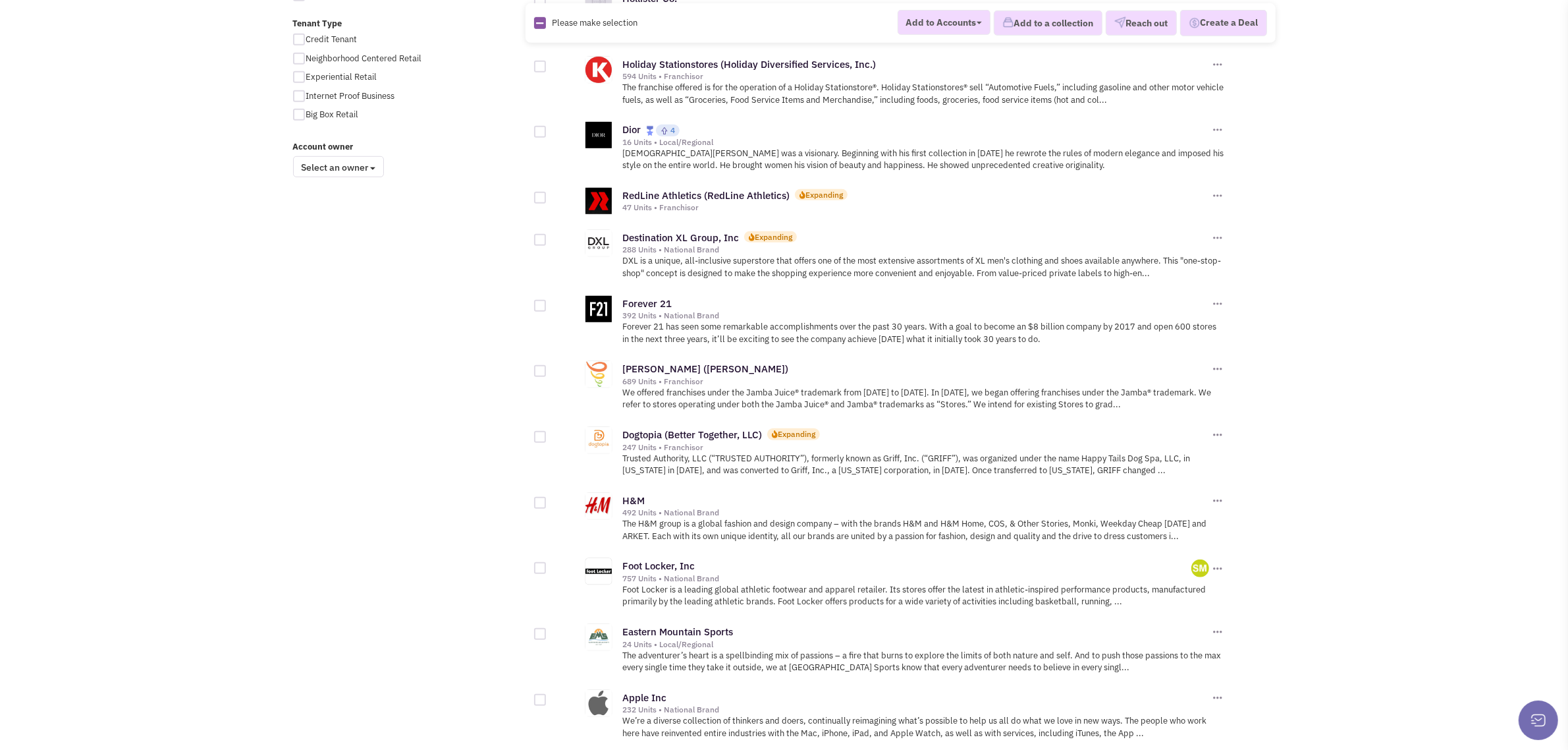
scroll to position [1282, 0]
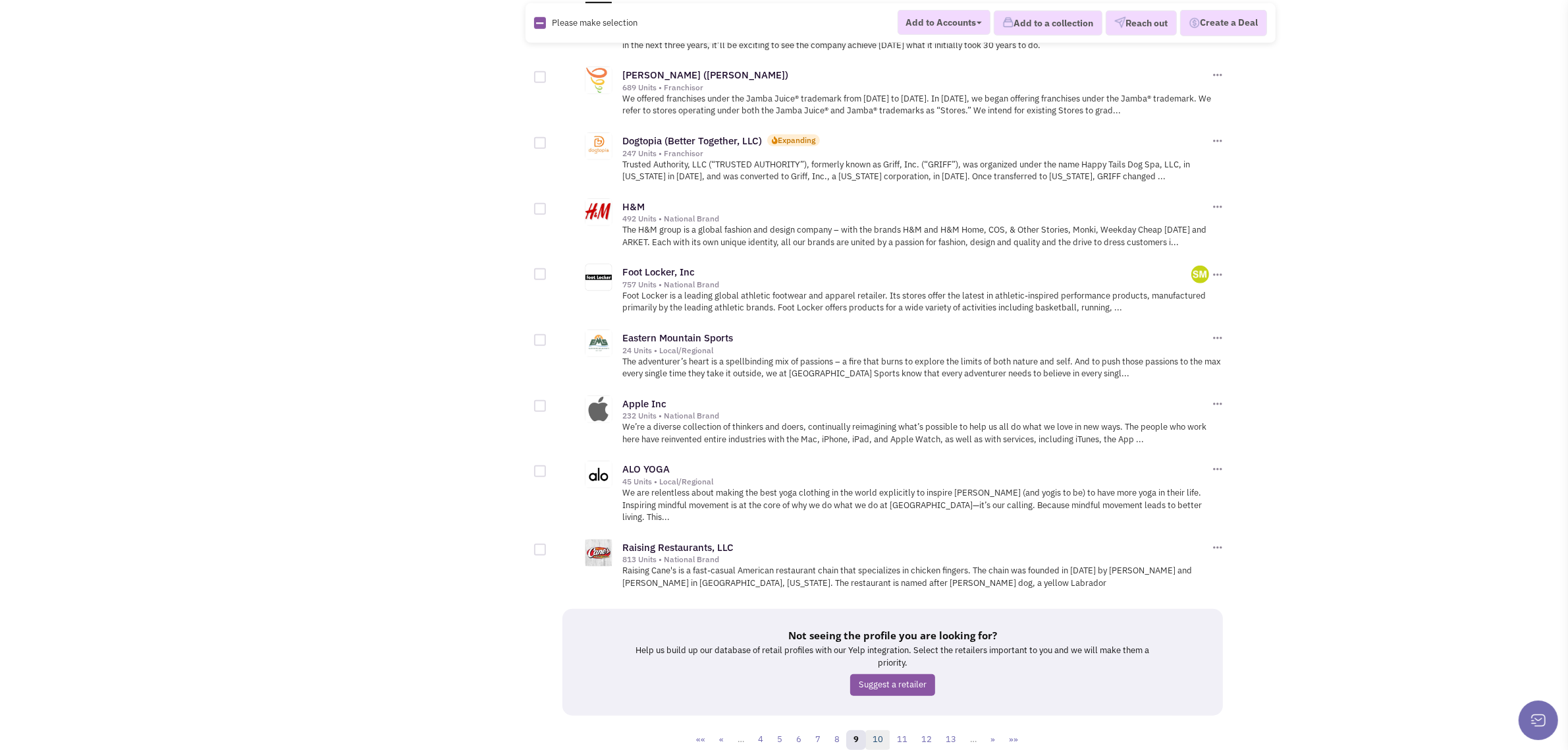
click at [883, 730] on link "10" at bounding box center [877, 739] width 25 height 19
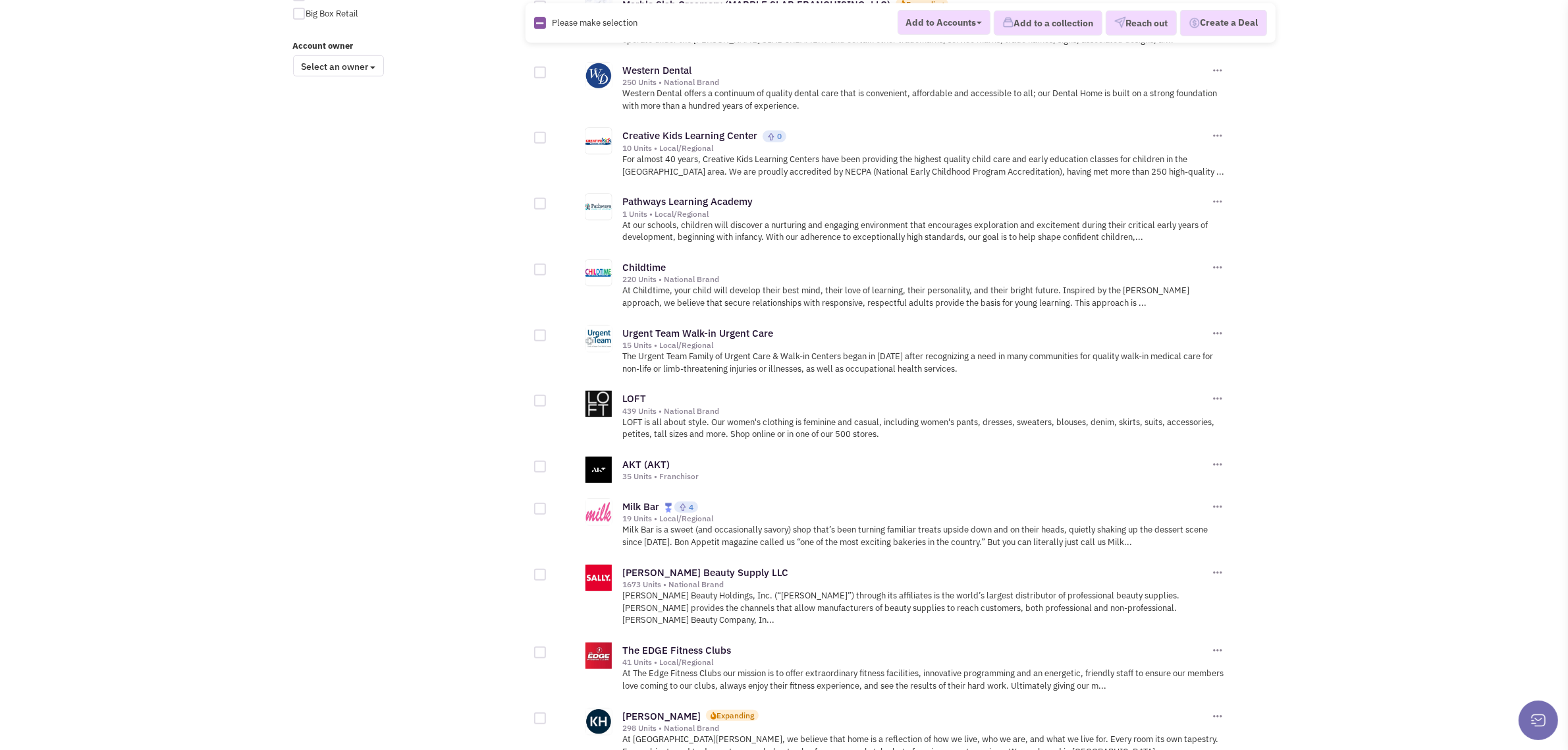
scroll to position [1269, 0]
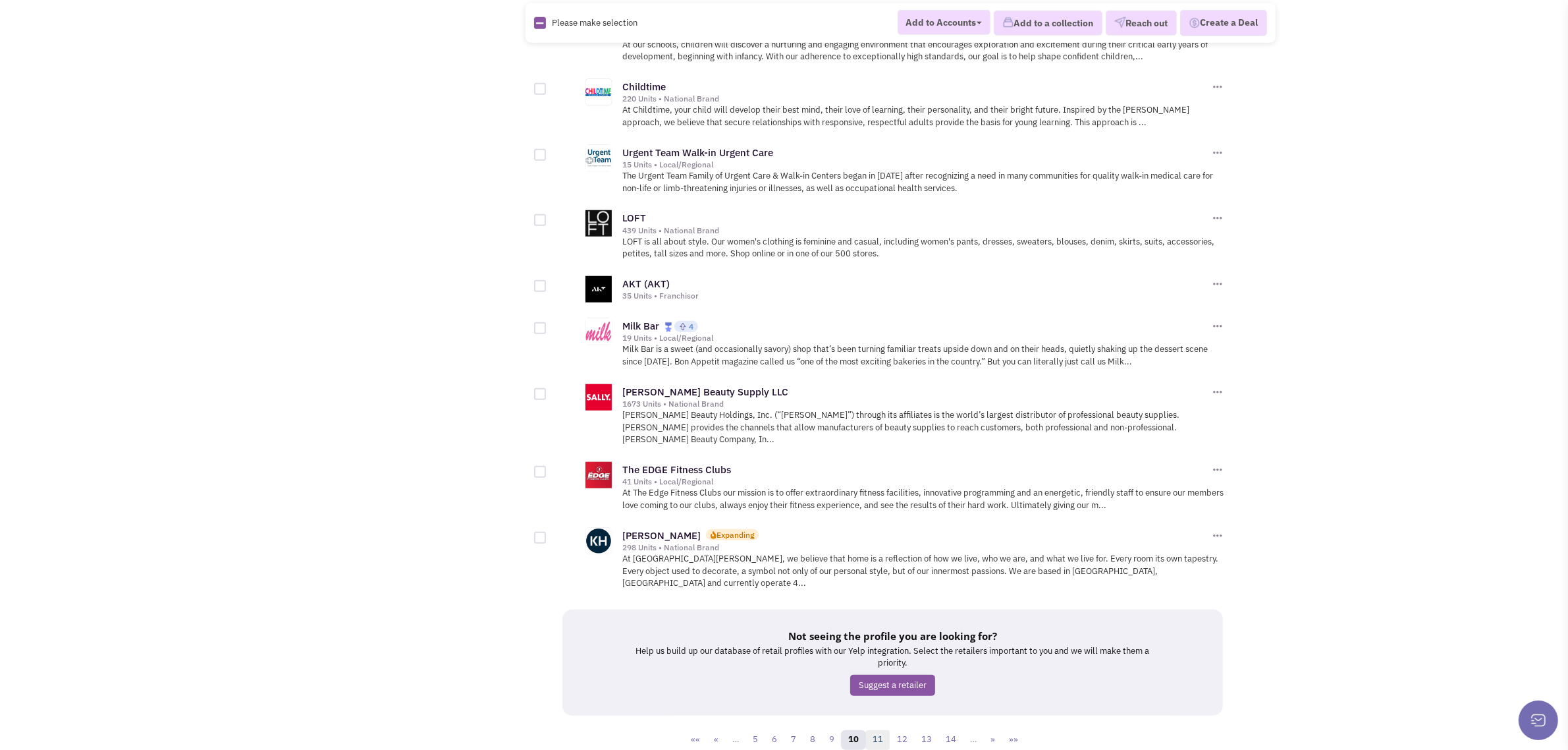
click at [886, 730] on link "11" at bounding box center [877, 739] width 25 height 19
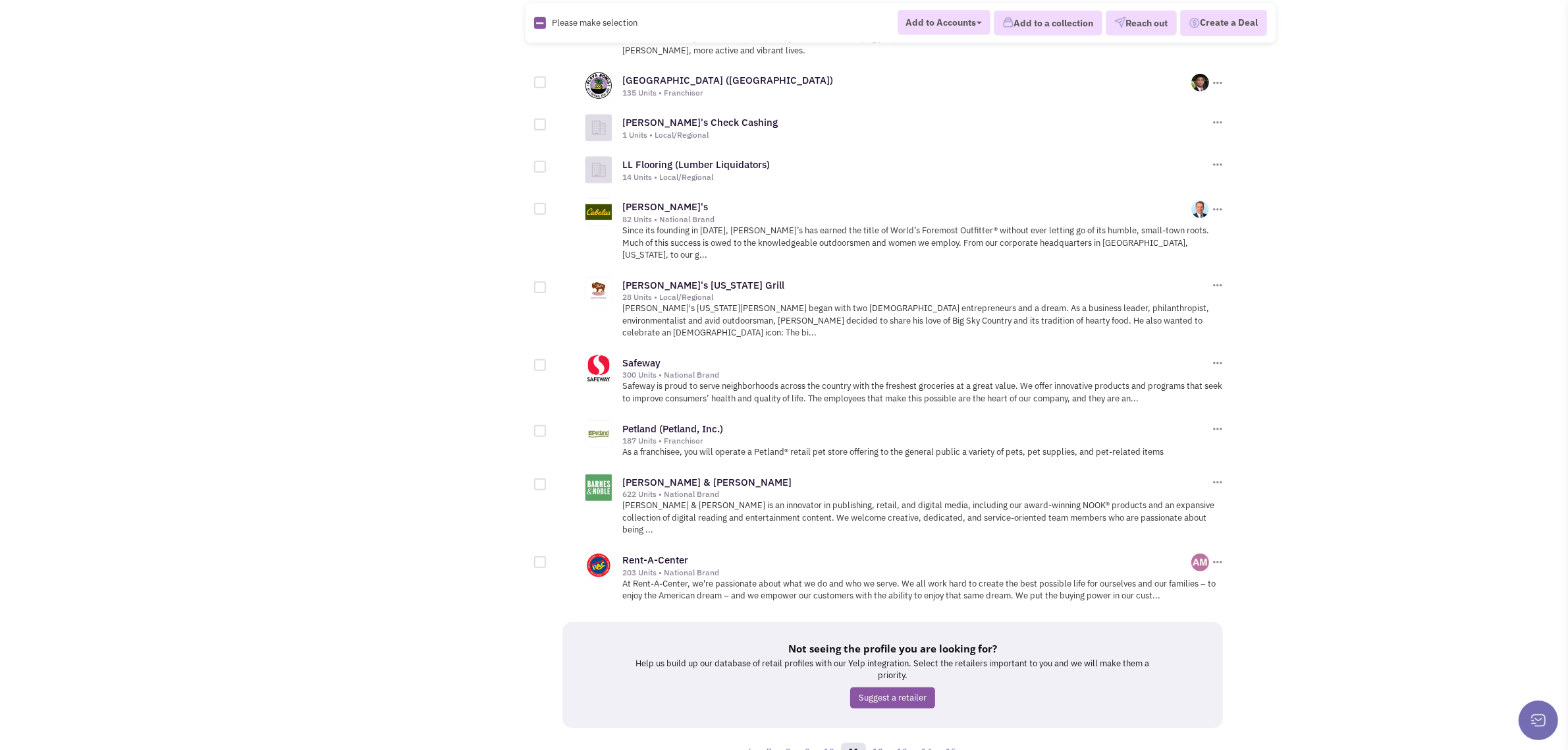
scroll to position [1247, 0]
click at [871, 742] on link "12" at bounding box center [877, 751] width 25 height 19
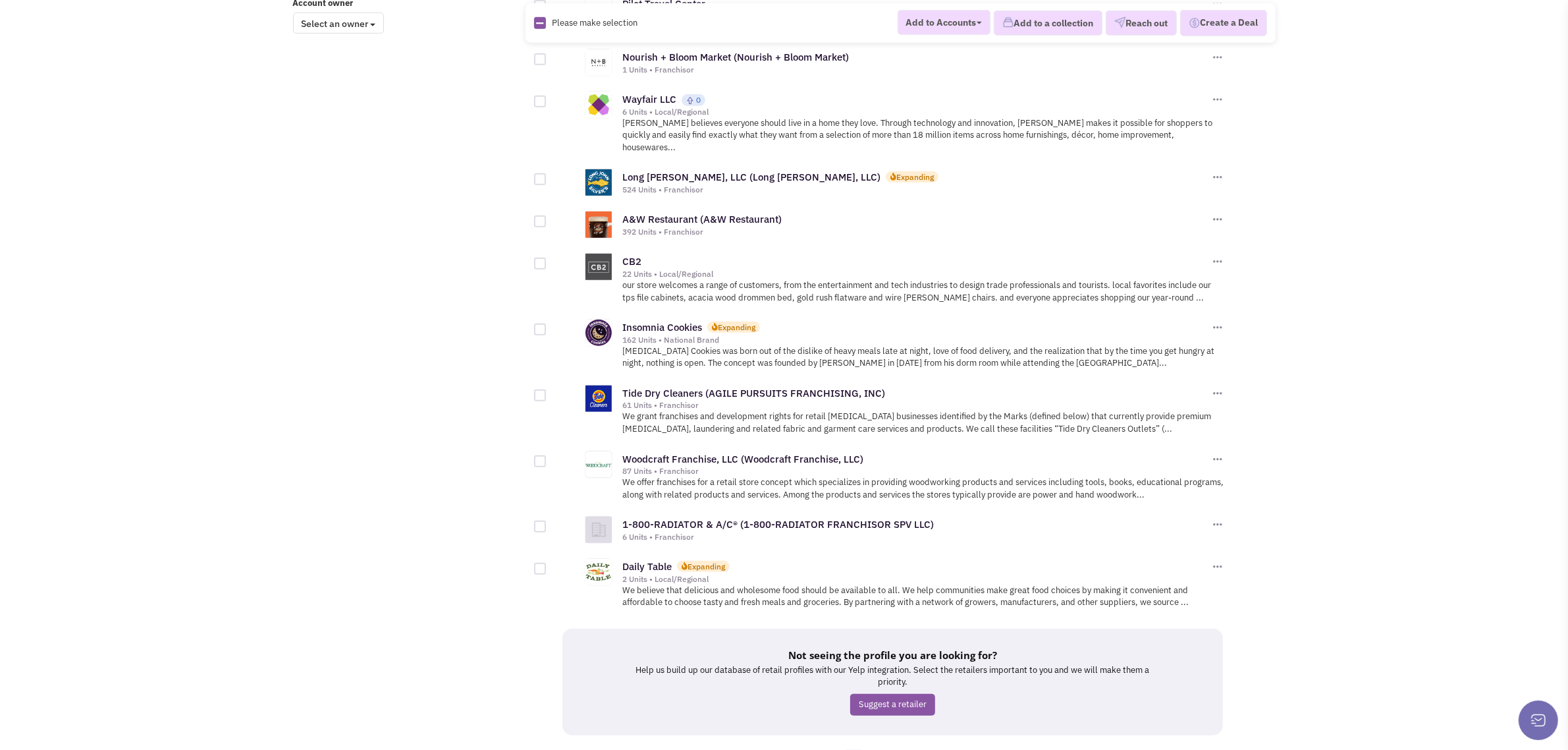
scroll to position [1165, 0]
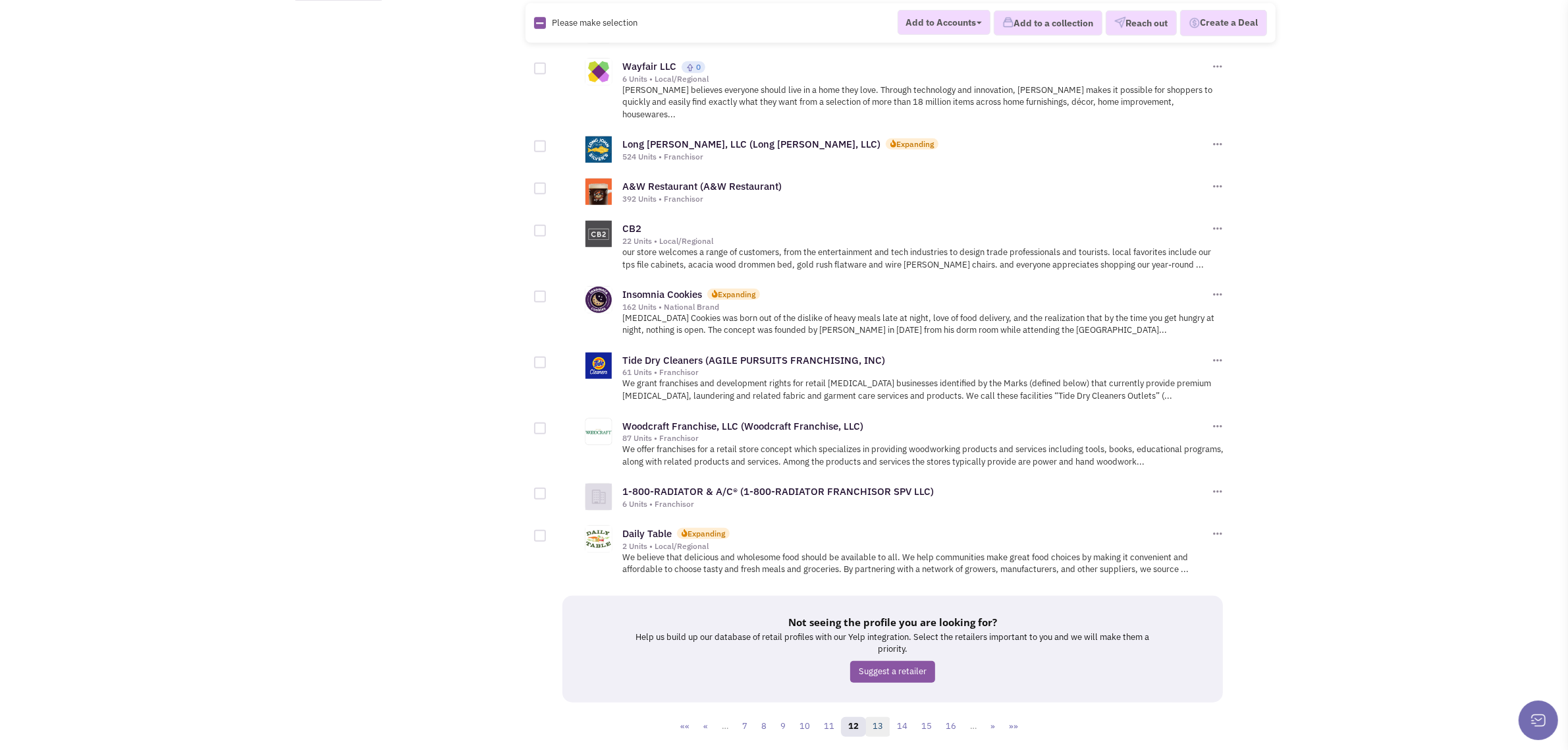
click at [883, 717] on link "13" at bounding box center [877, 726] width 25 height 19
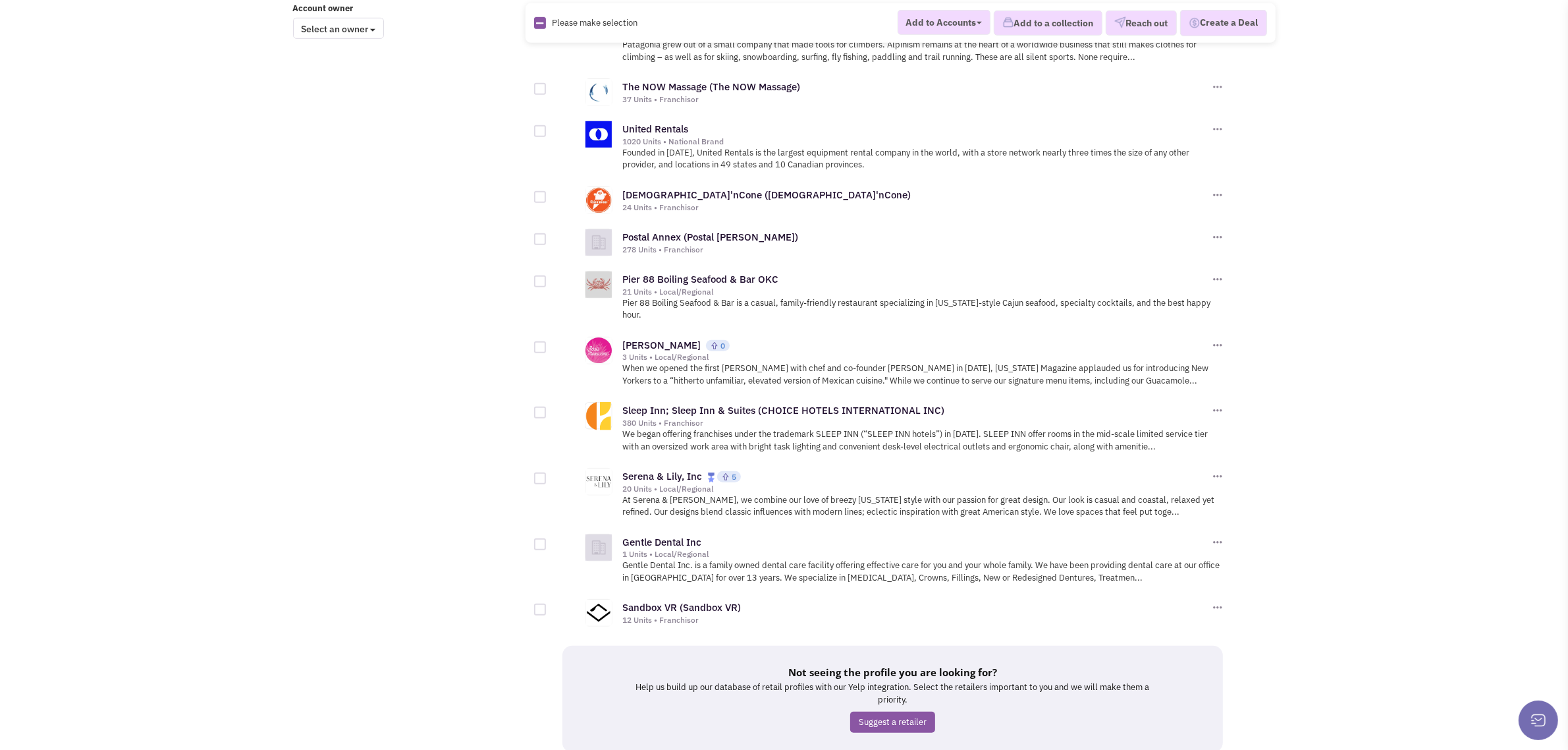
scroll to position [1190, 0]
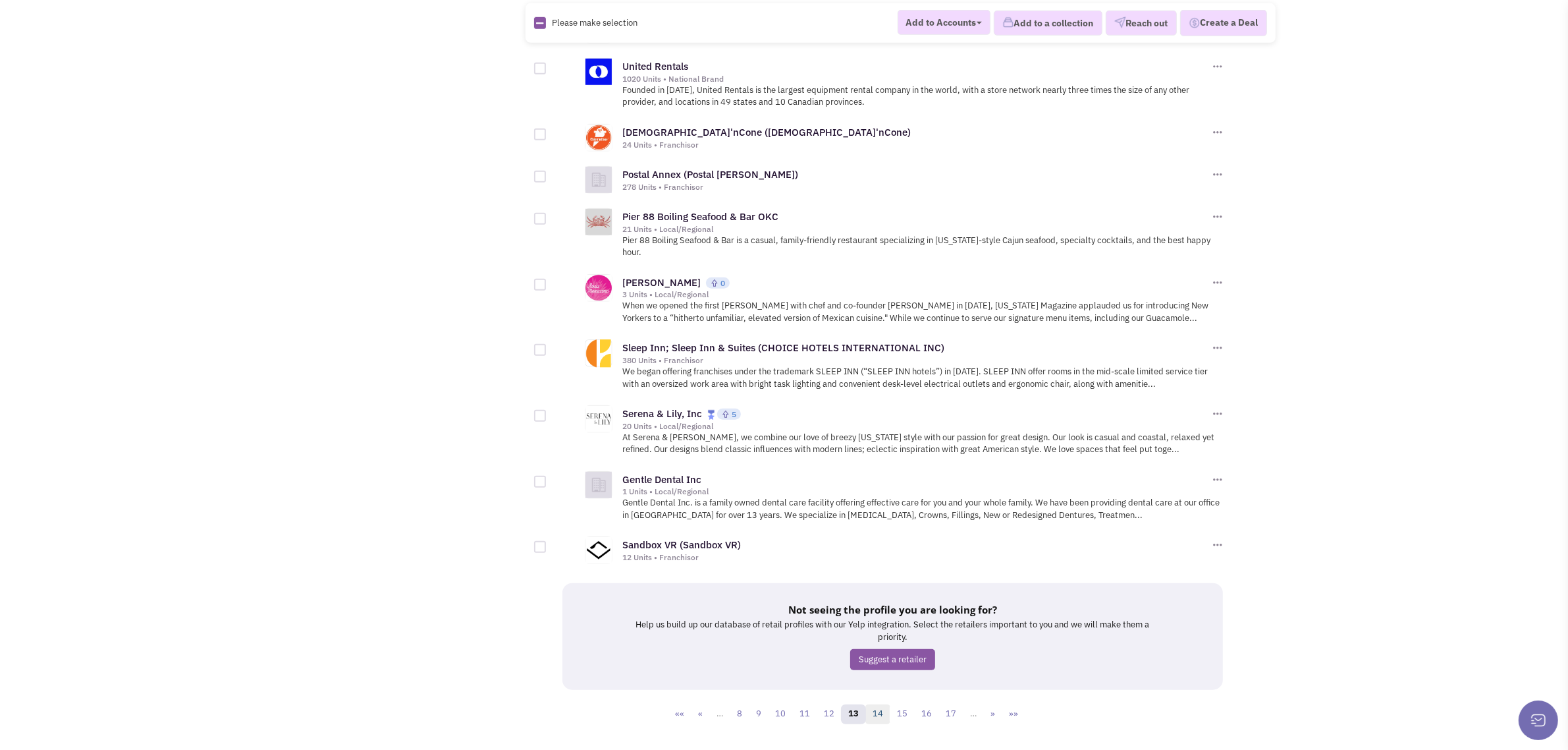
click at [878, 704] on link "14" at bounding box center [877, 714] width 25 height 19
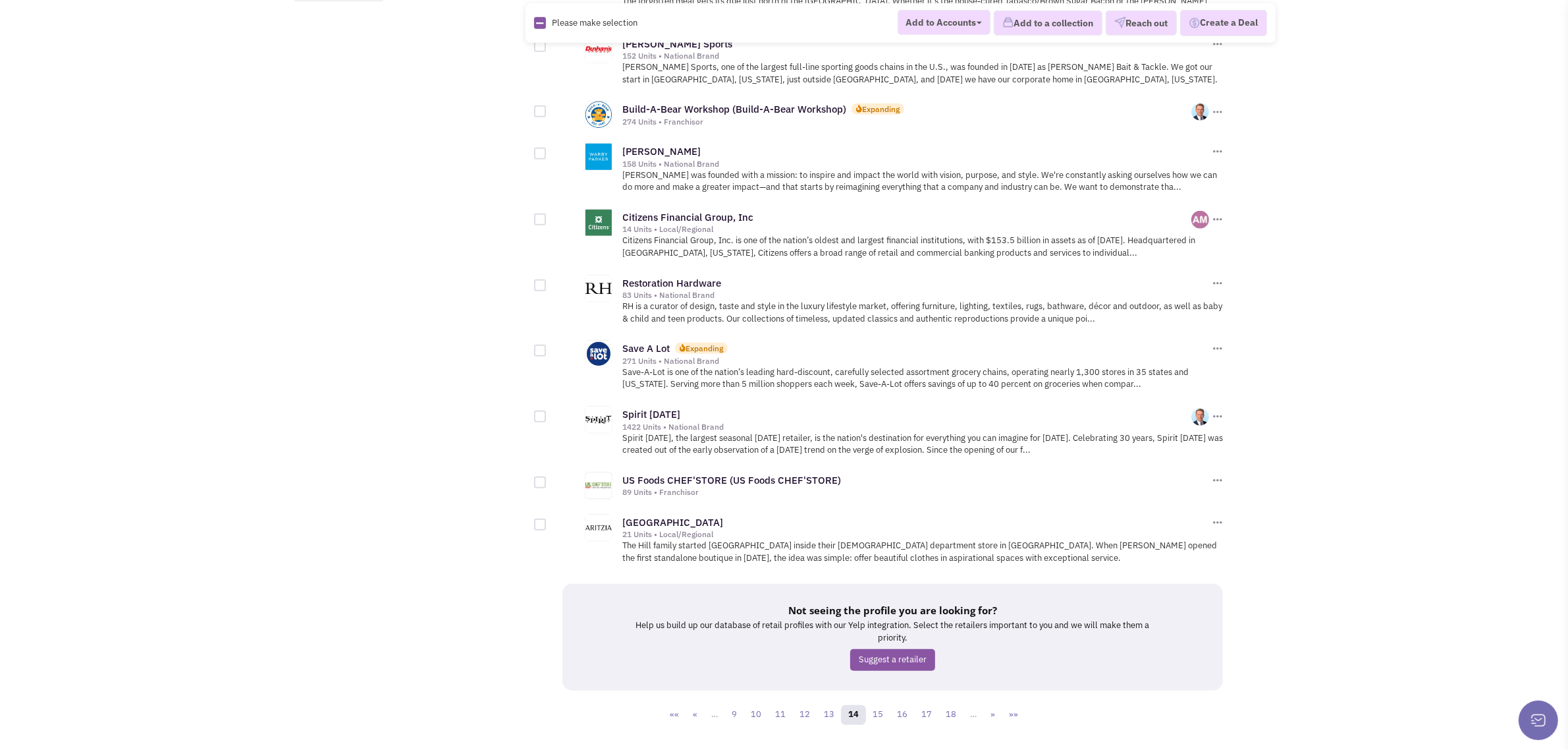
scroll to position [1165, 0]
click at [873, 704] on link "15" at bounding box center [877, 714] width 25 height 19
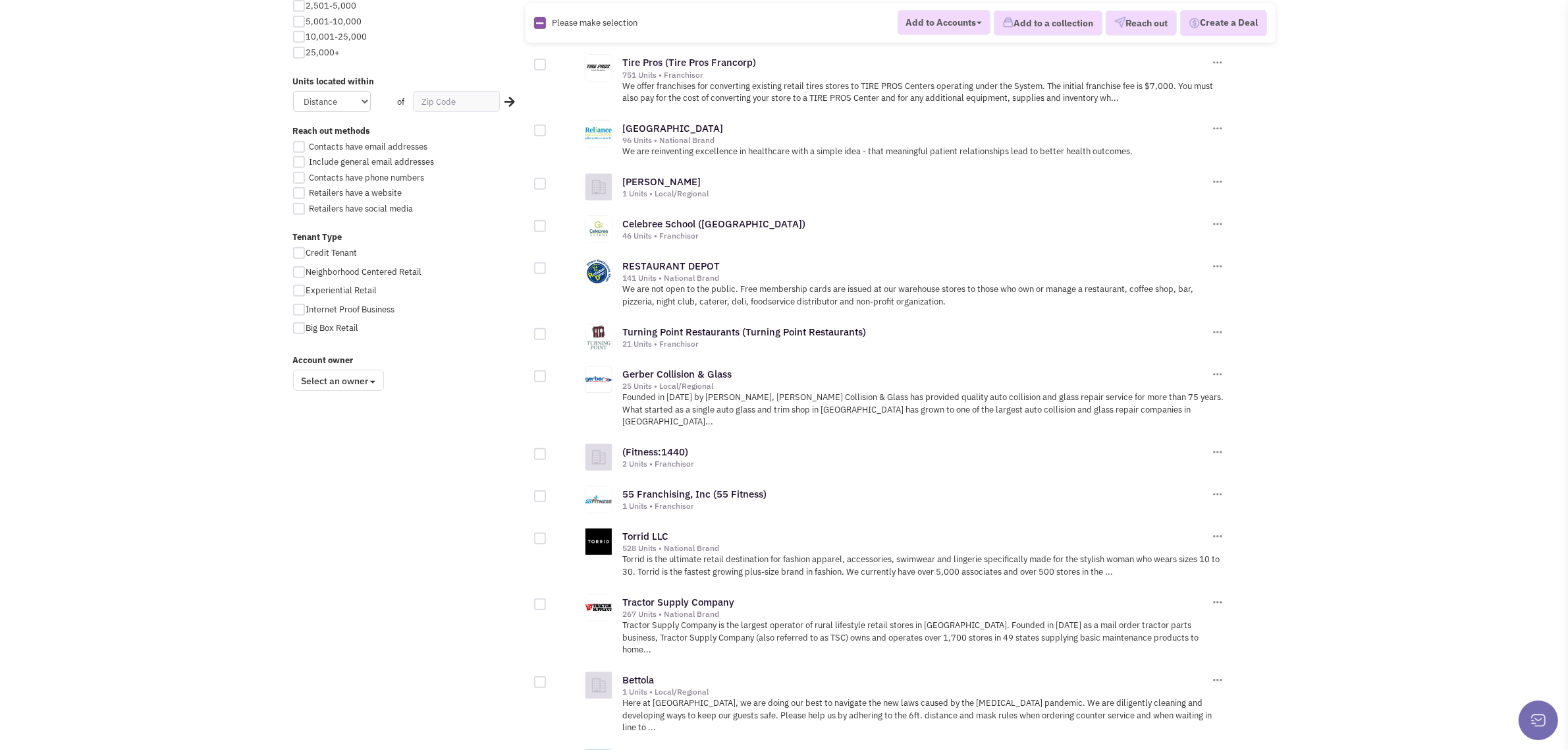
scroll to position [1130, 0]
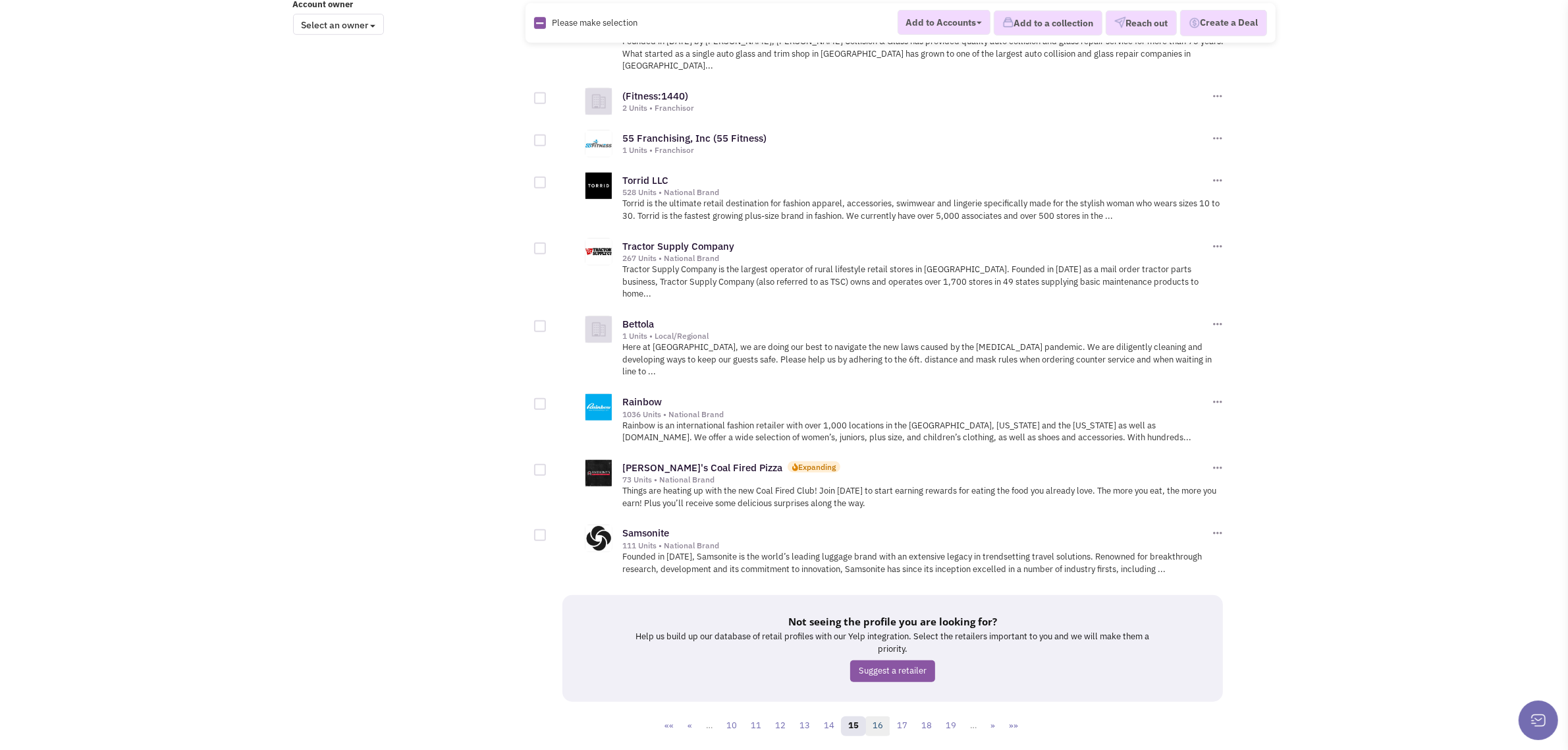
click at [884, 716] on link "16" at bounding box center [877, 726] width 25 height 19
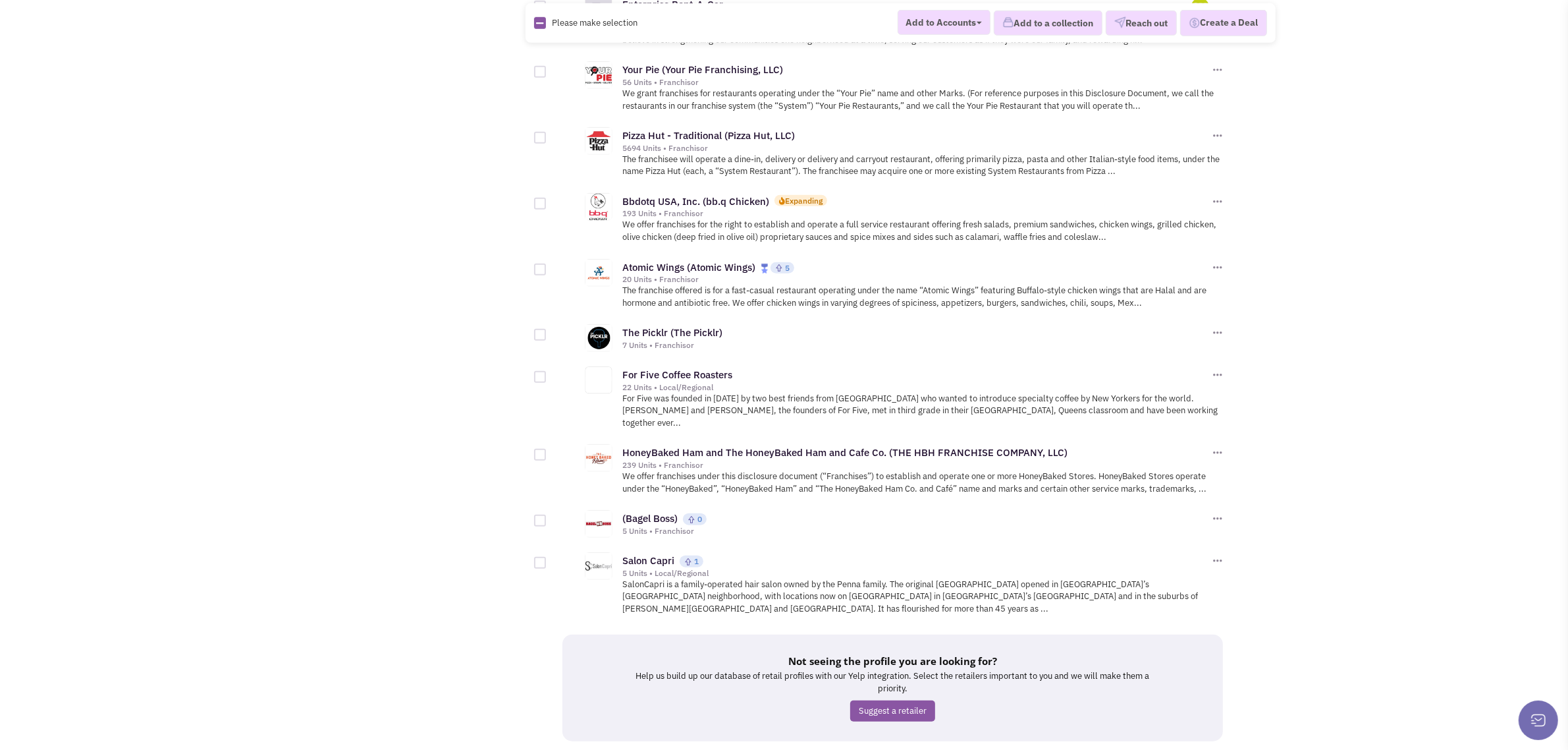
scroll to position [1236, 0]
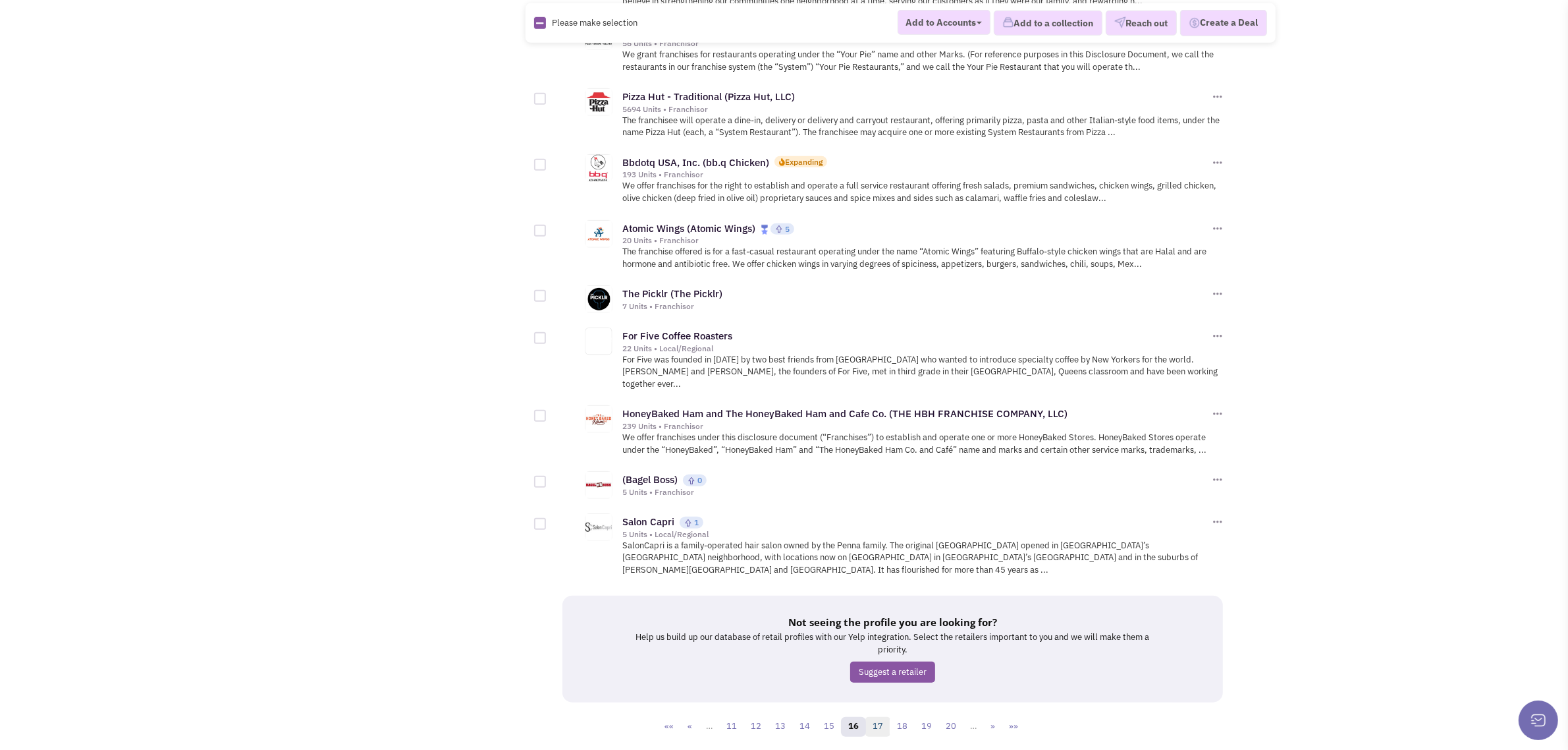
click at [881, 717] on link "17" at bounding box center [877, 726] width 25 height 19
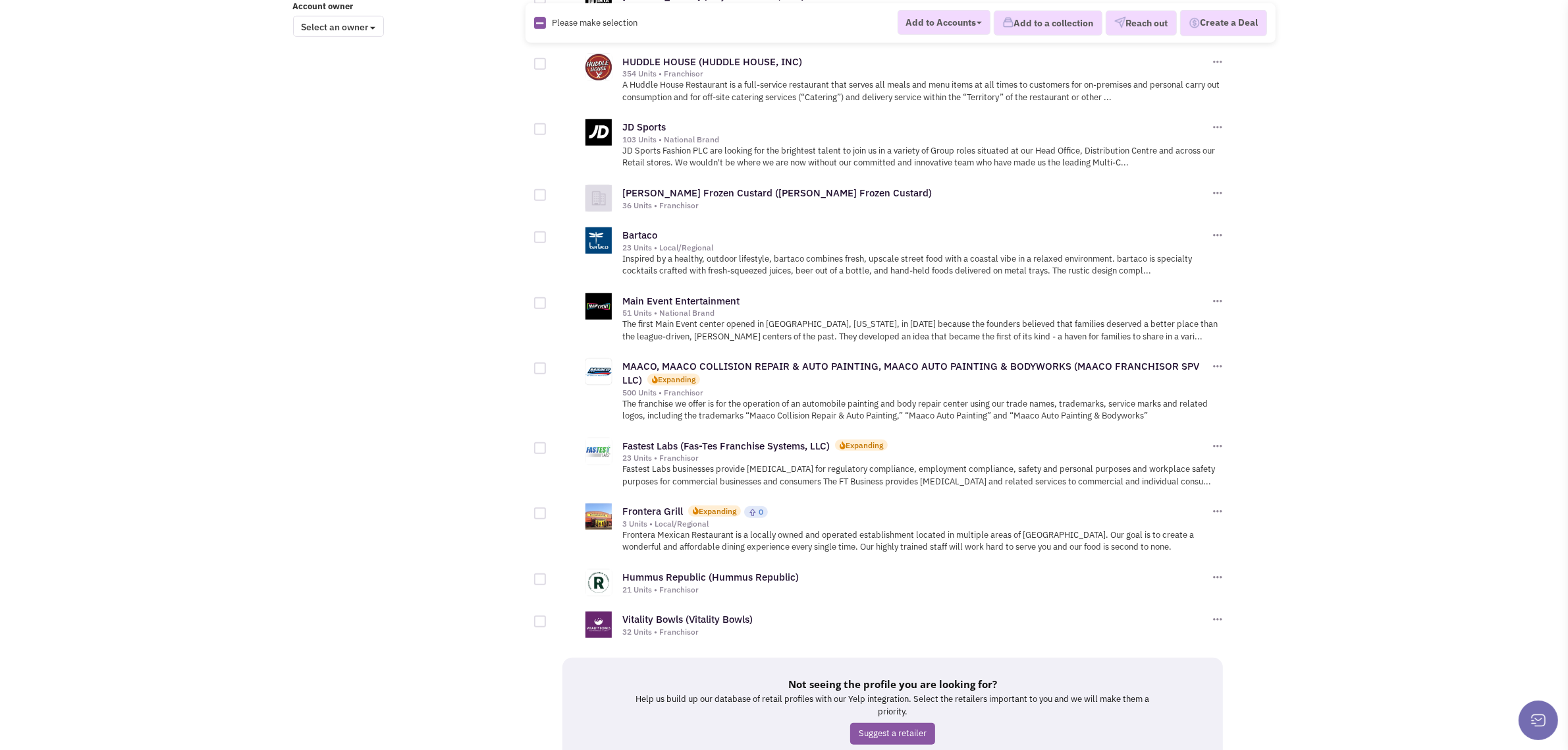
scroll to position [1202, 0]
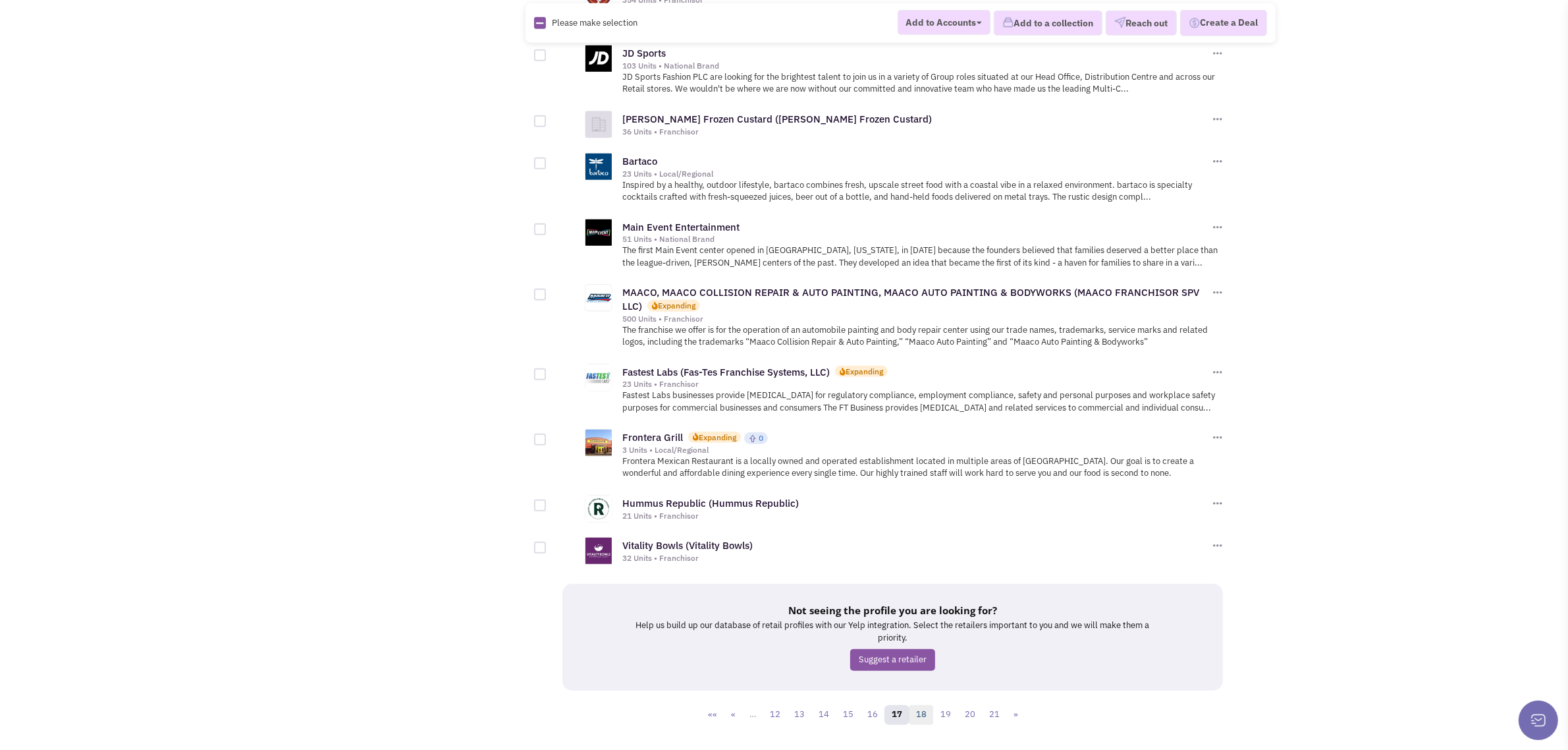
click at [923, 705] on link "18" at bounding box center [921, 714] width 25 height 19
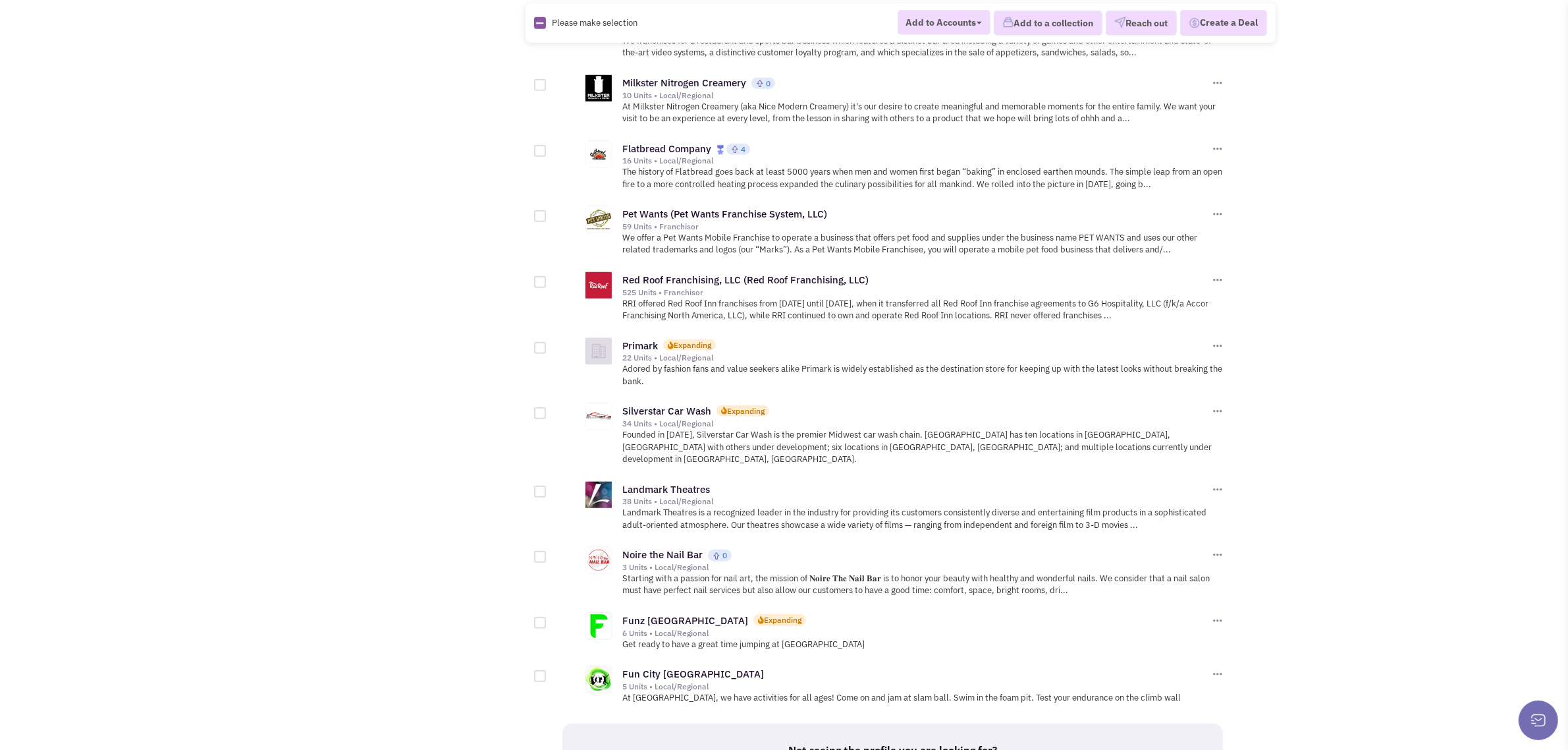
scroll to position [1316, 0]
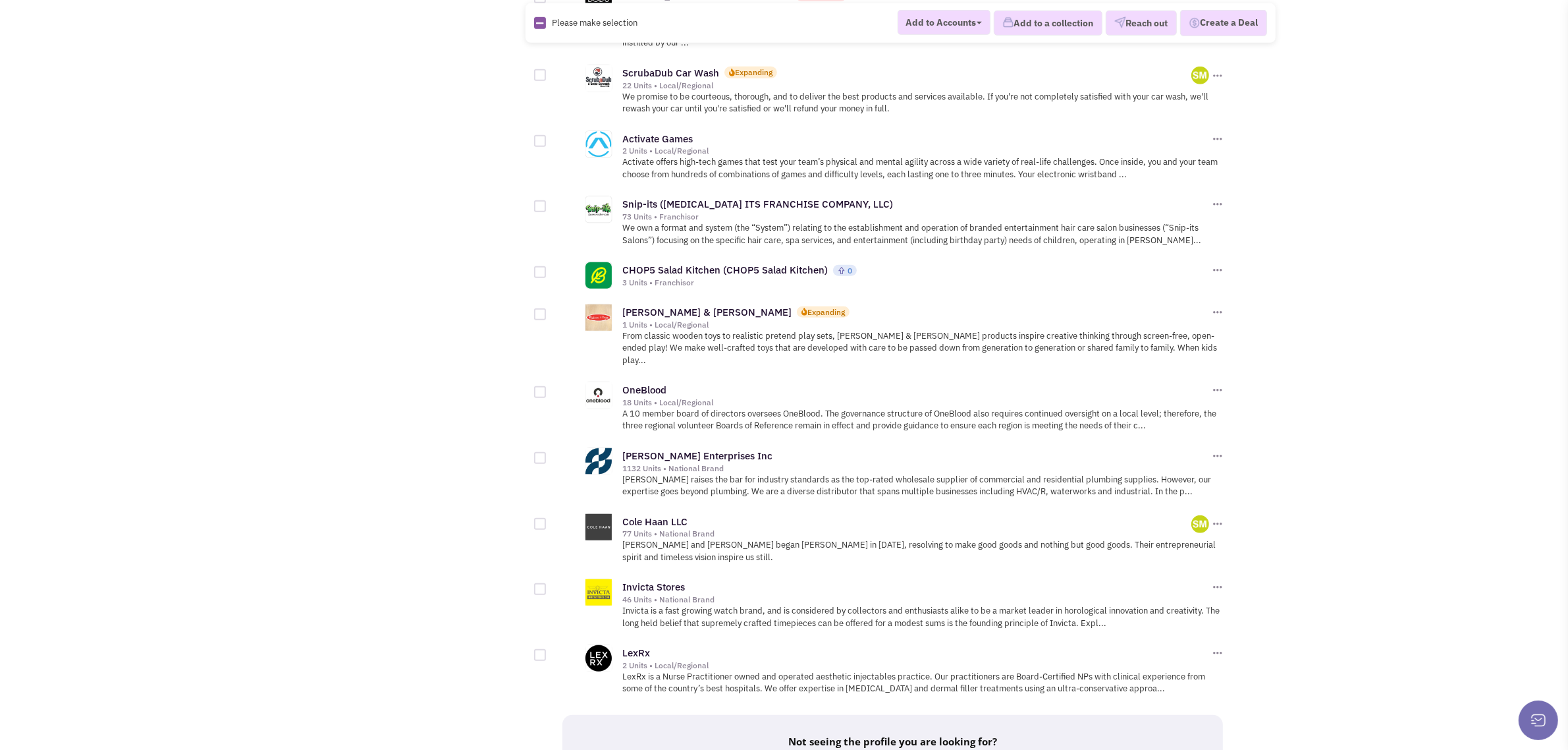
scroll to position [1259, 0]
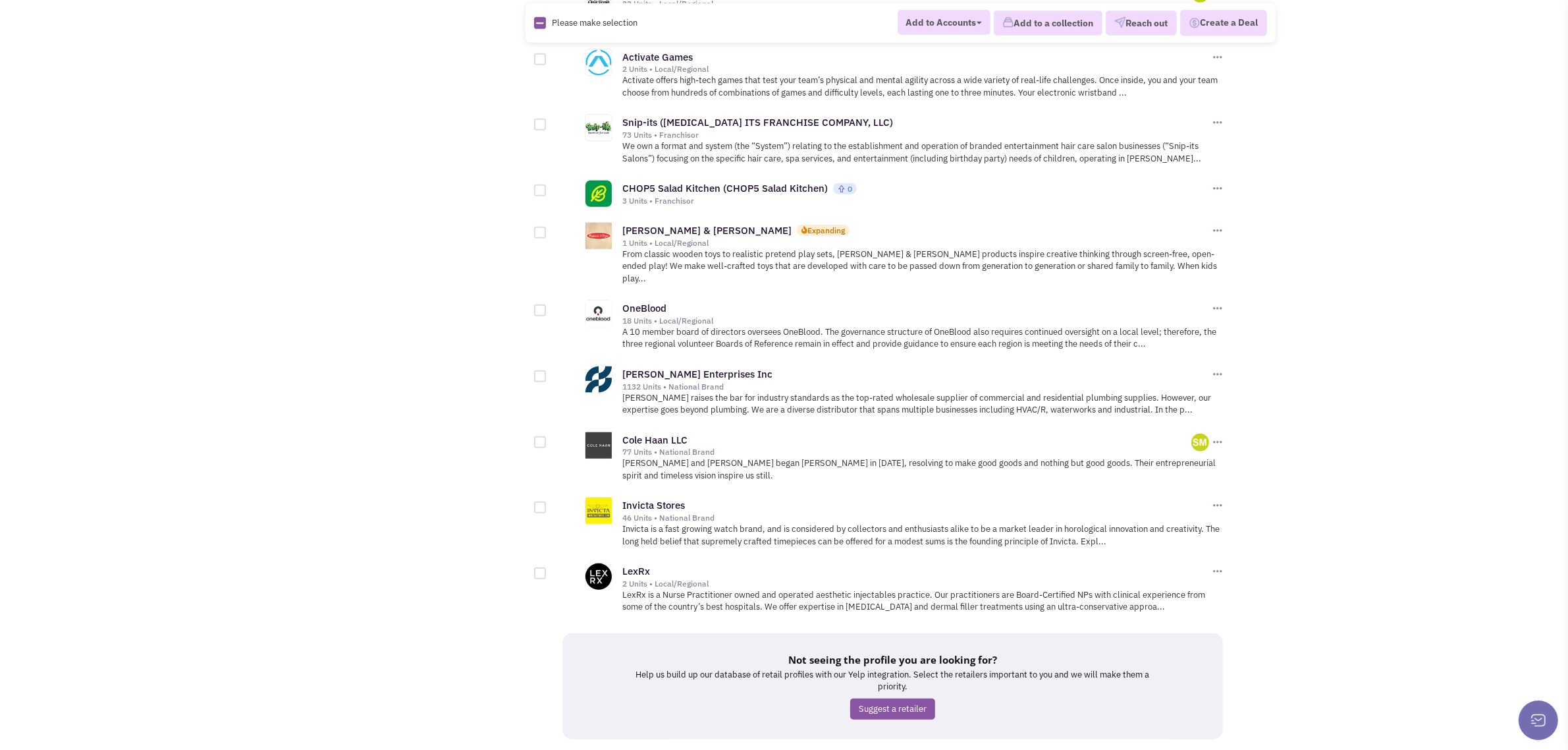
click at [973, 749] on link "20" at bounding box center [969, 763] width 25 height 19
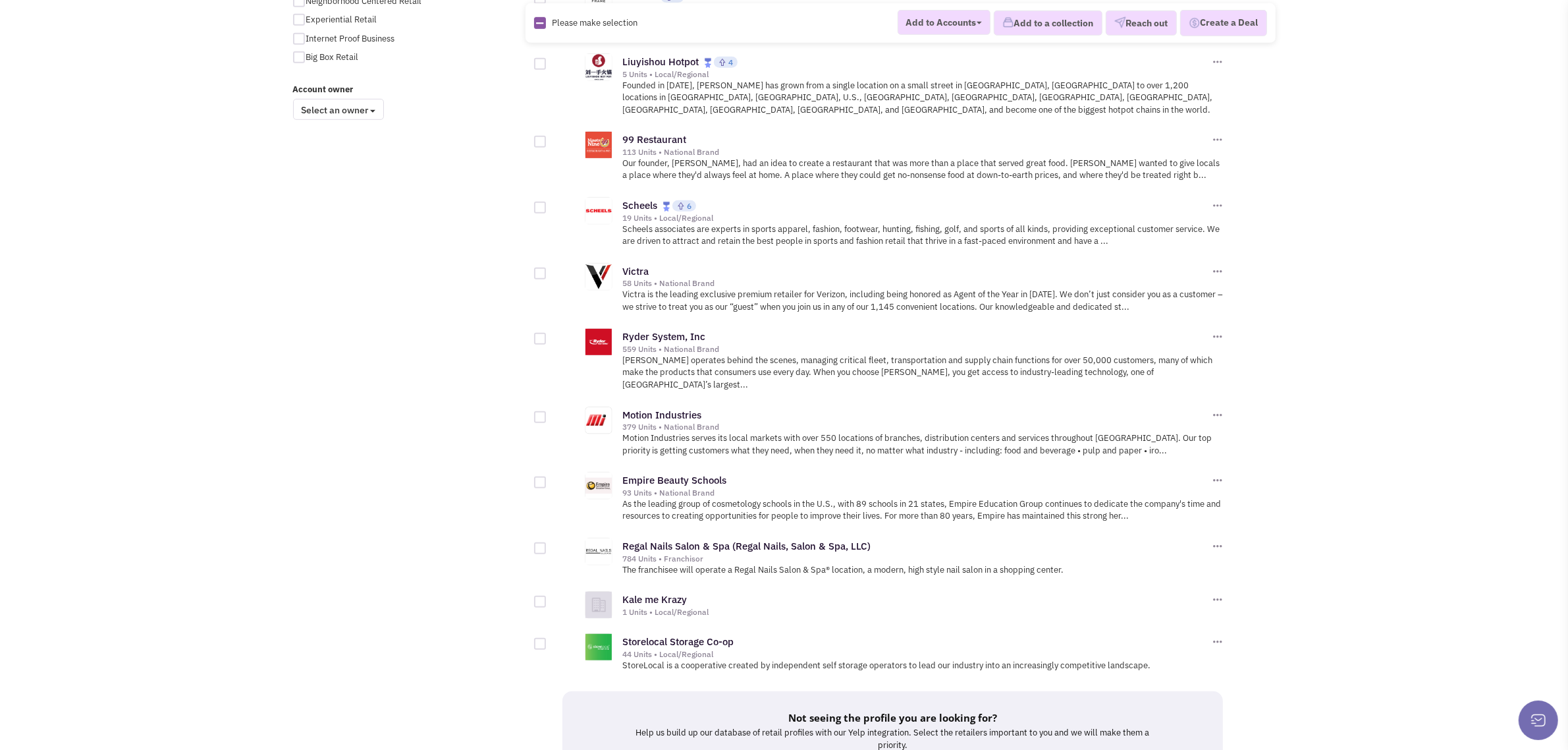
scroll to position [1142, 0]
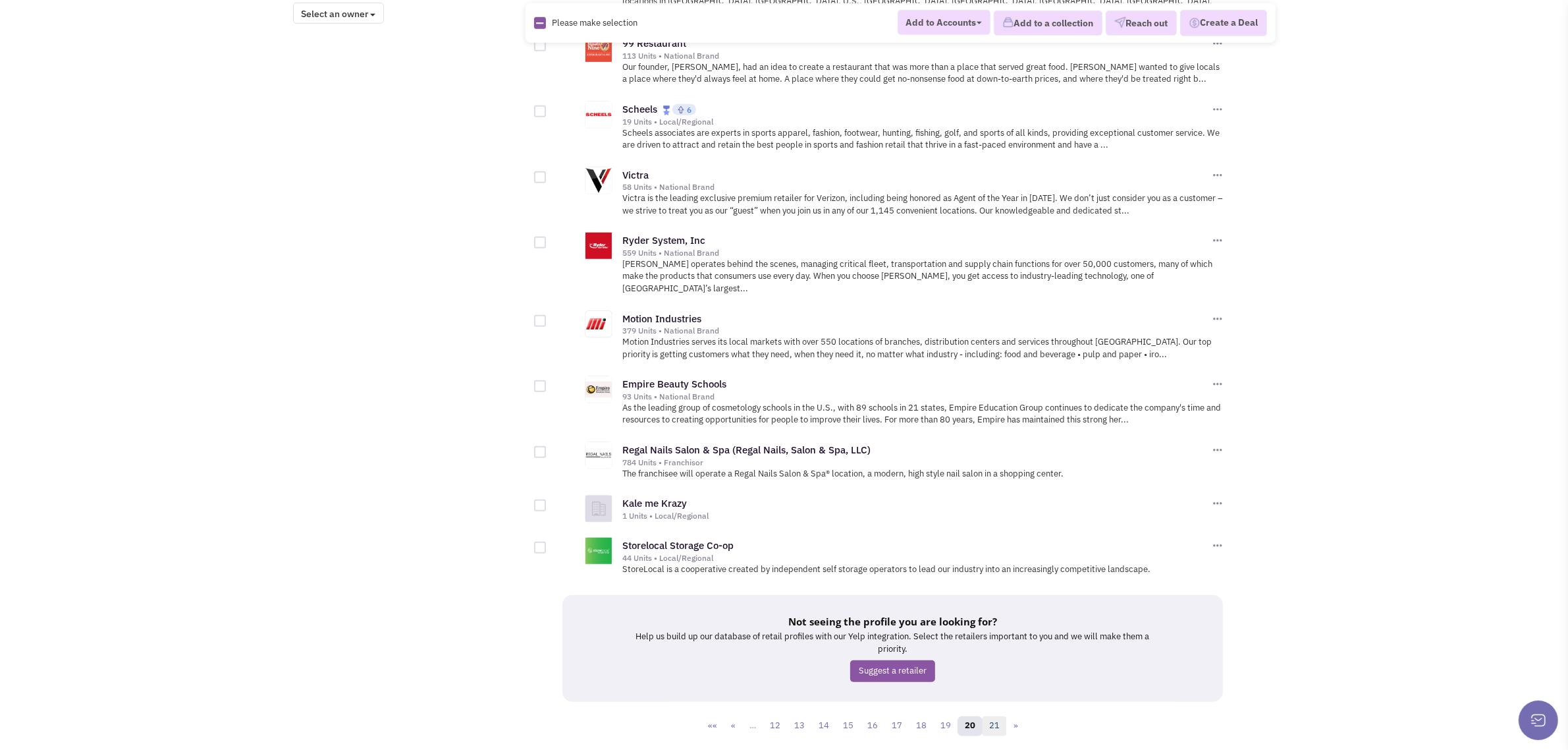
drag, startPoint x: 996, startPoint y: 688, endPoint x: 1002, endPoint y: 687, distance: 6.1
click at [996, 716] on link "21" at bounding box center [994, 726] width 25 height 19
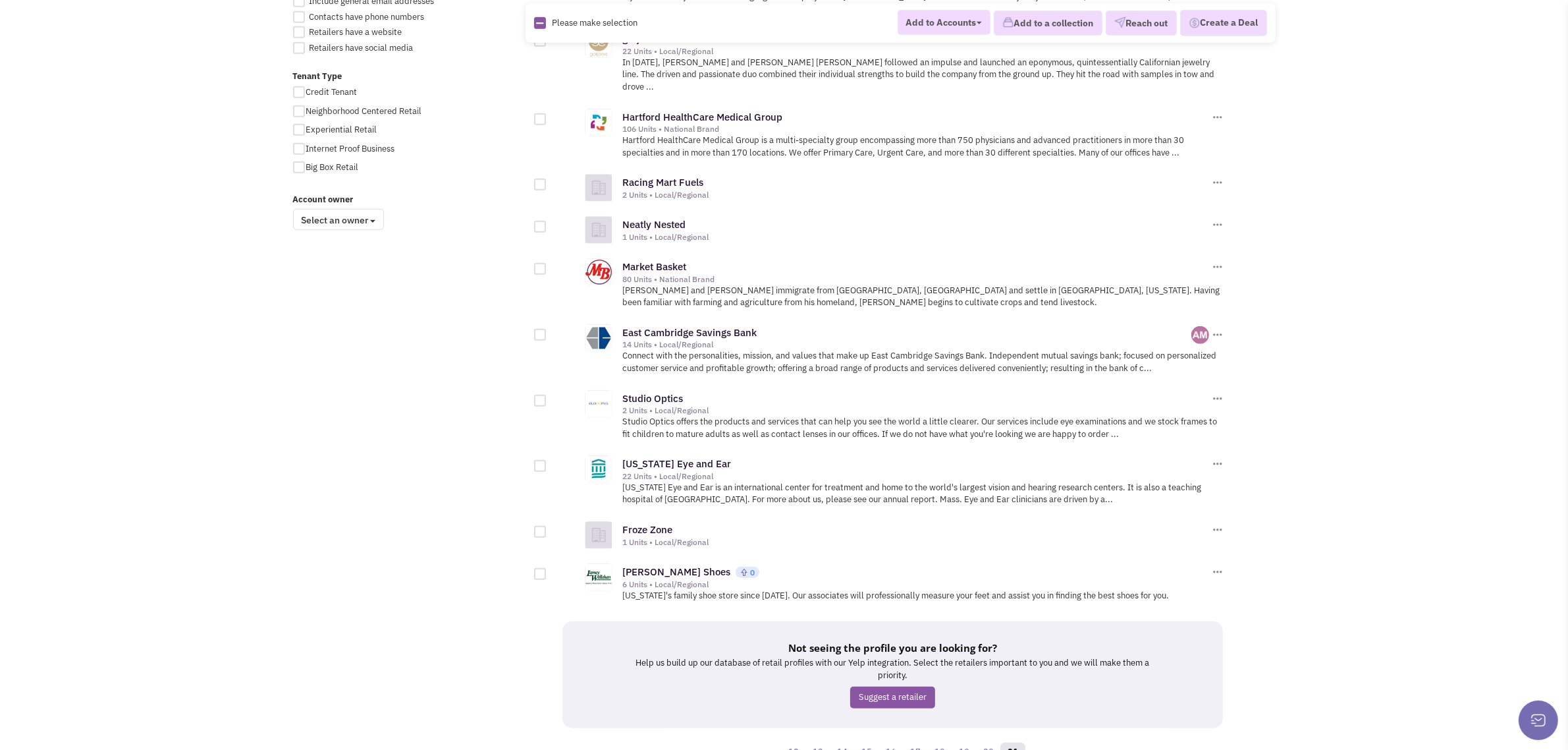
scroll to position [950, 0]
